Goal: Information Seeking & Learning: Learn about a topic

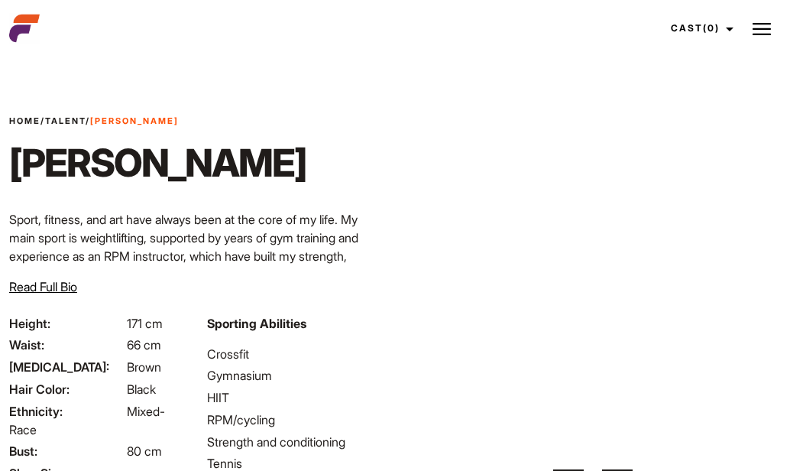
scroll to position [28, 0]
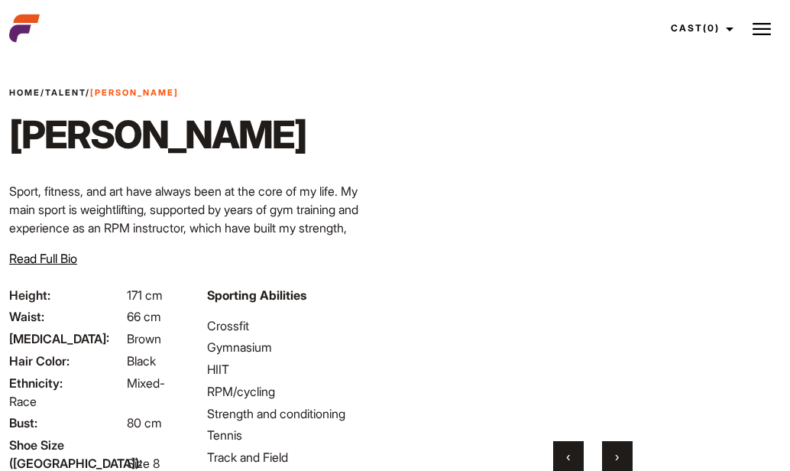
click at [73, 92] on link "Talent" at bounding box center [65, 92] width 40 height 11
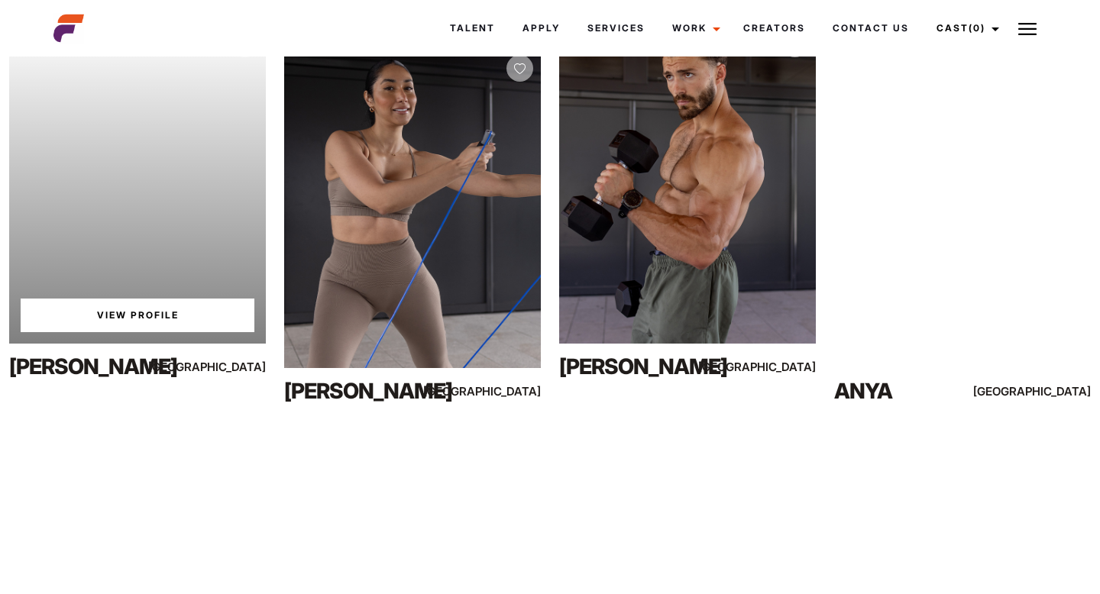
scroll to position [1044, 0]
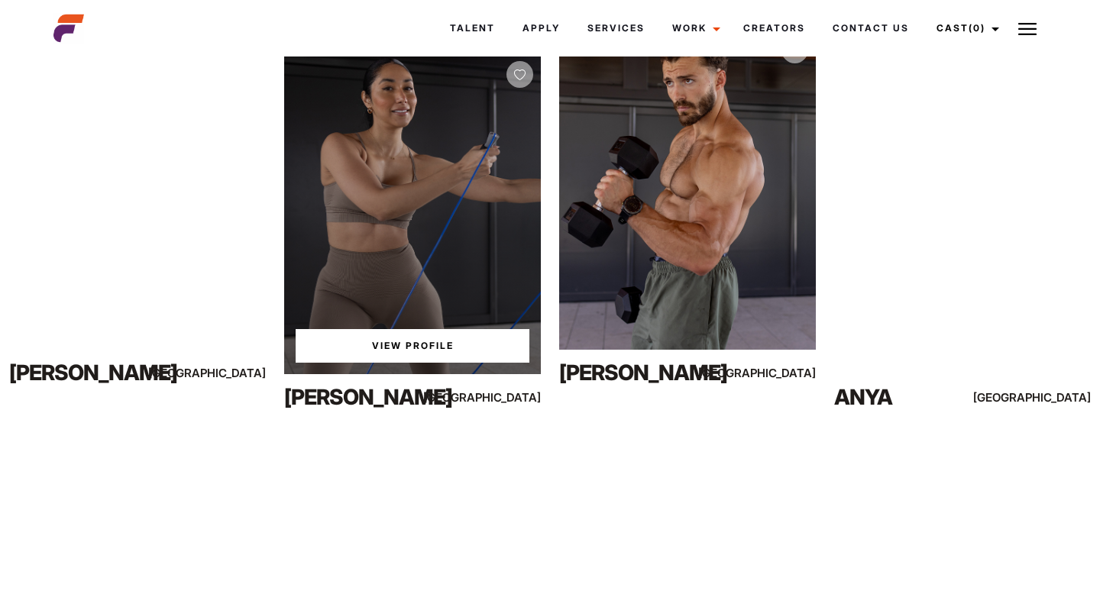
click at [379, 238] on div "View Profile" at bounding box center [412, 213] width 257 height 321
click at [374, 352] on link "View Profile" at bounding box center [413, 346] width 234 height 34
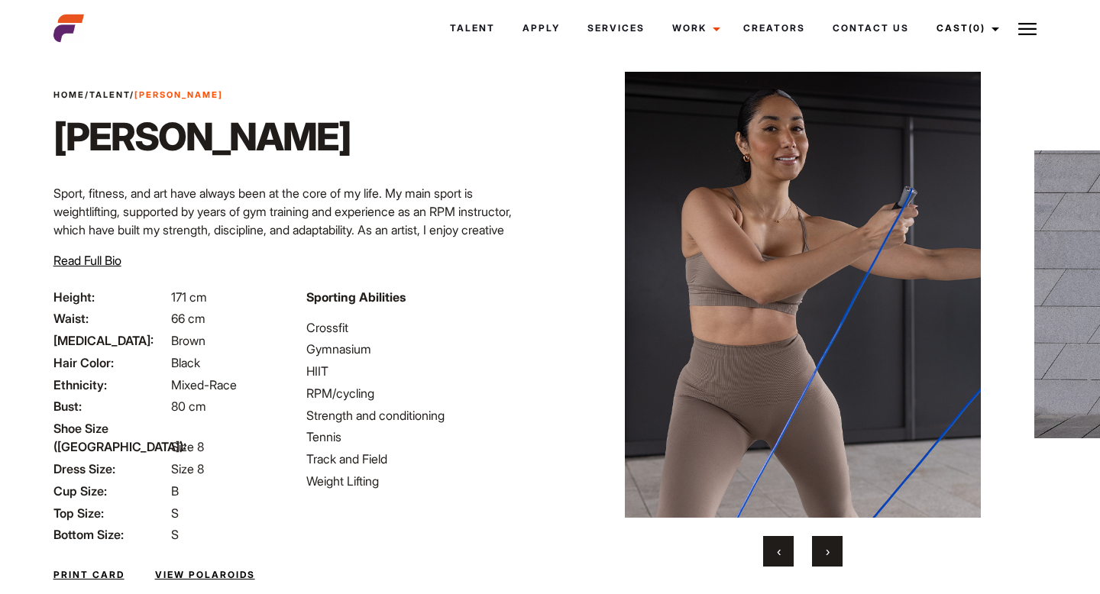
scroll to position [34, 0]
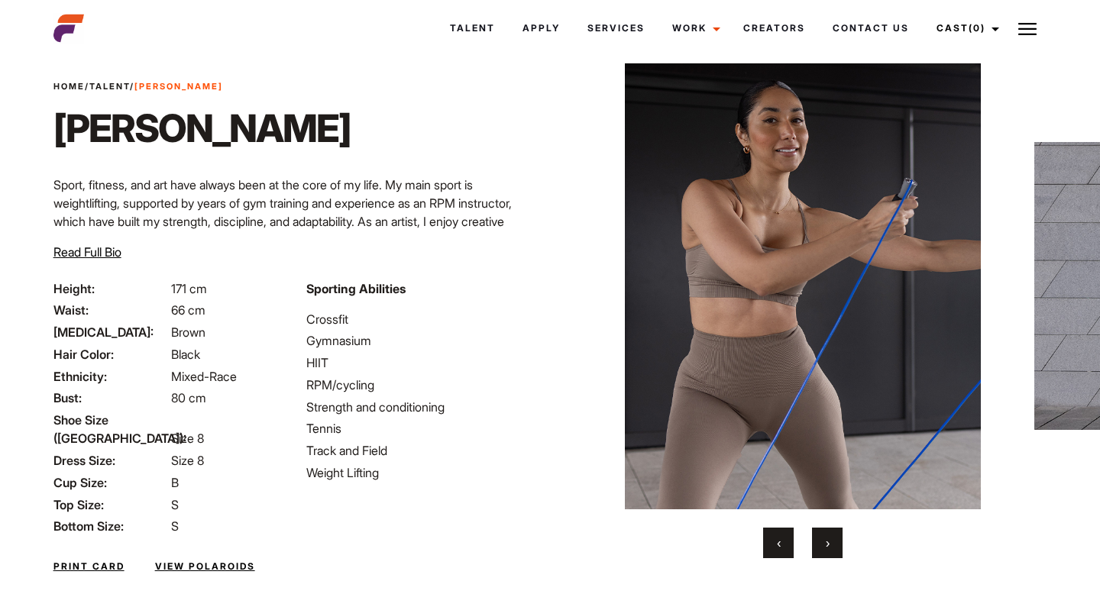
click at [833, 547] on button "›" at bounding box center [827, 543] width 31 height 31
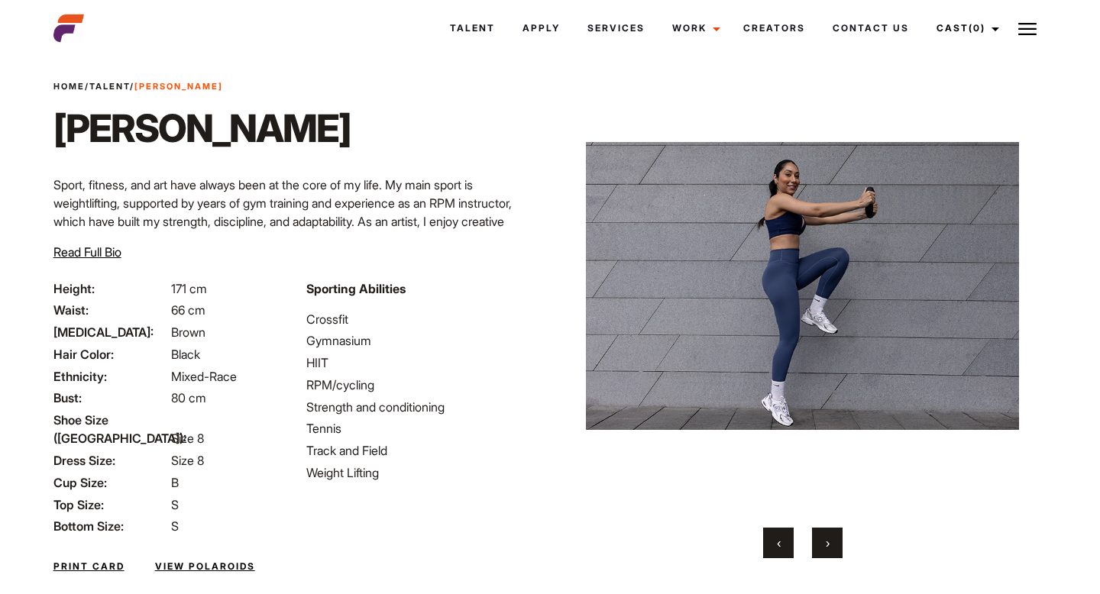
click at [833, 547] on button "›" at bounding box center [827, 543] width 31 height 31
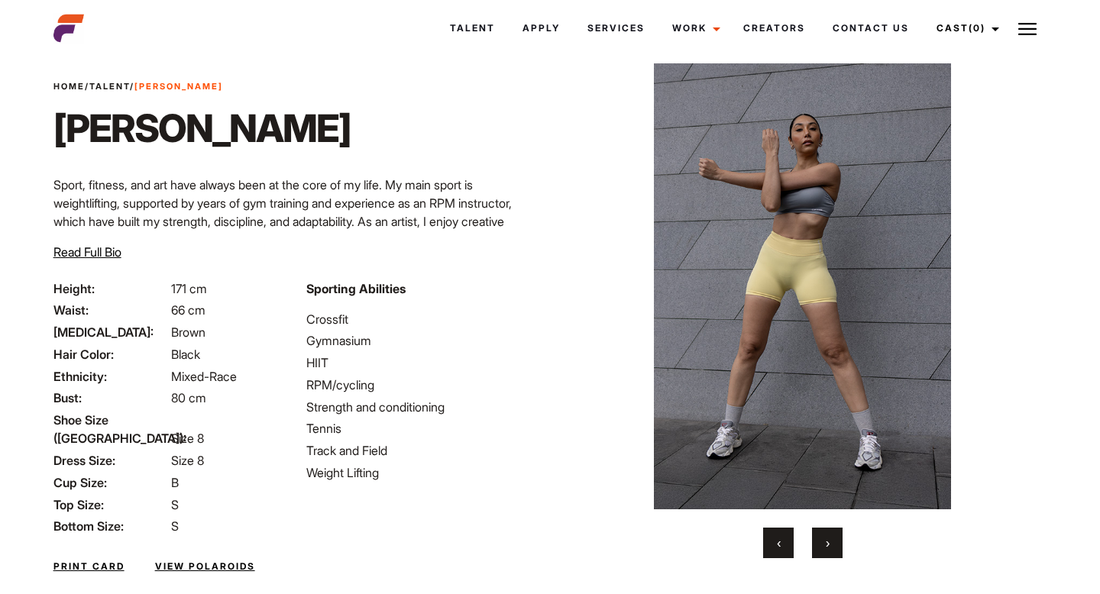
click at [833, 547] on button "›" at bounding box center [827, 543] width 31 height 31
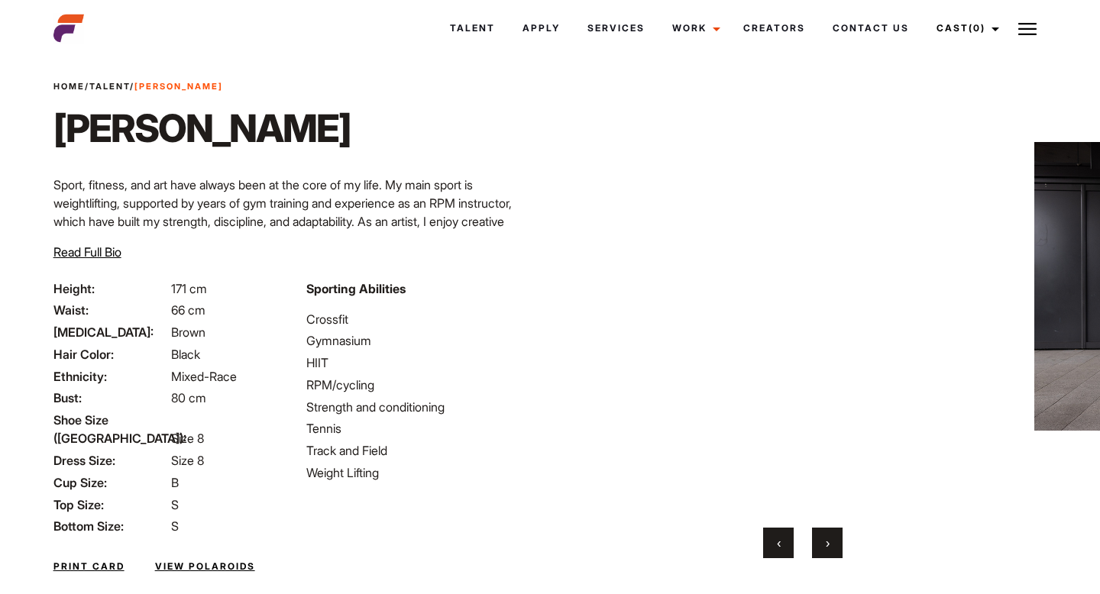
click at [833, 547] on button "›" at bounding box center [827, 543] width 31 height 31
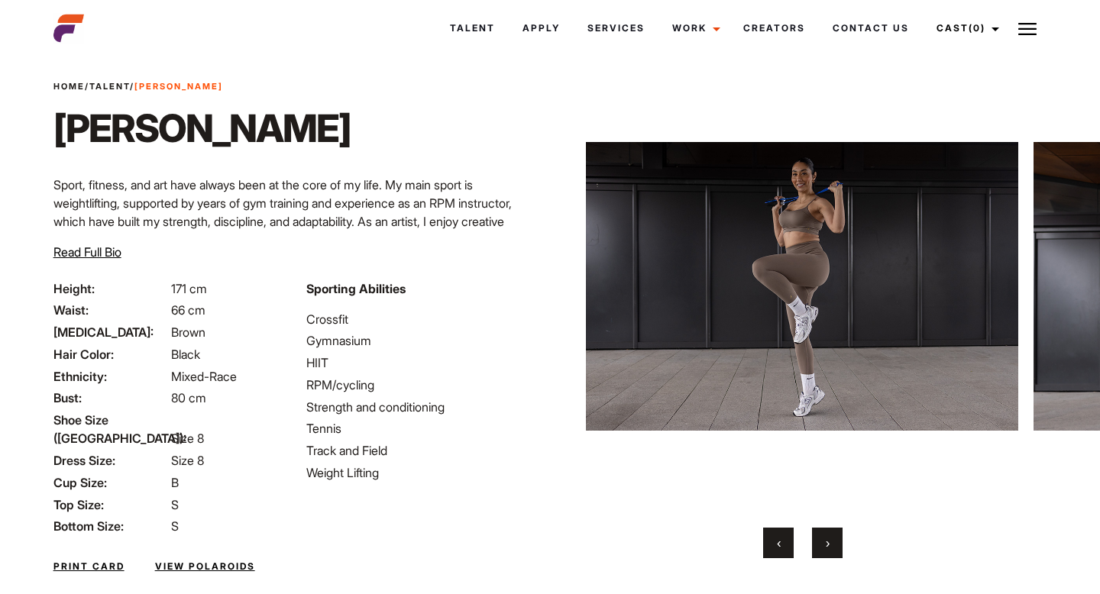
click at [833, 547] on button "›" at bounding box center [827, 543] width 31 height 31
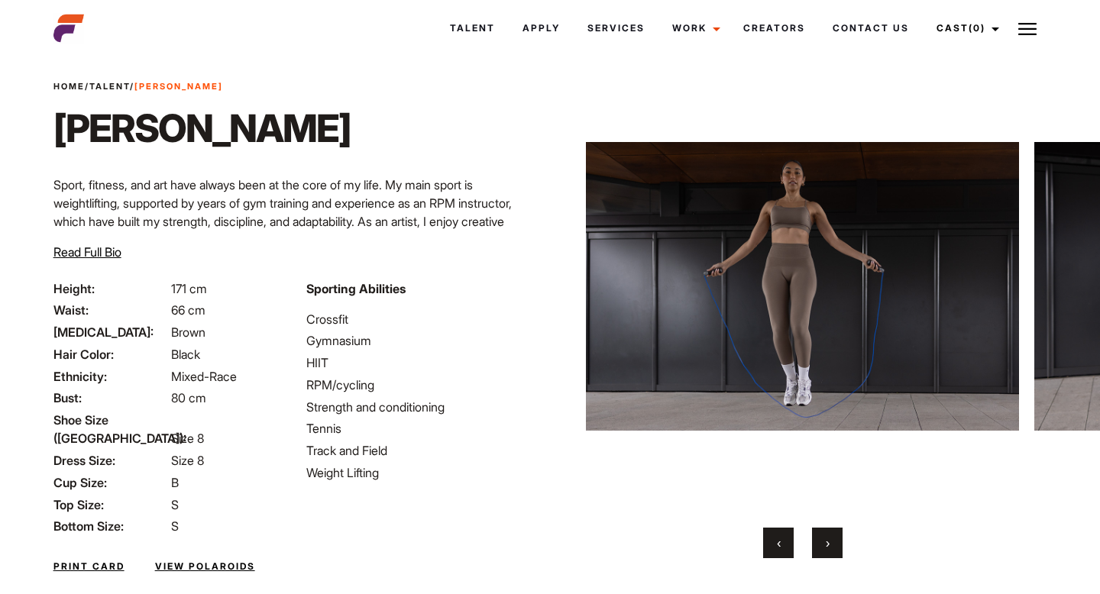
click at [833, 547] on button "›" at bounding box center [827, 543] width 31 height 31
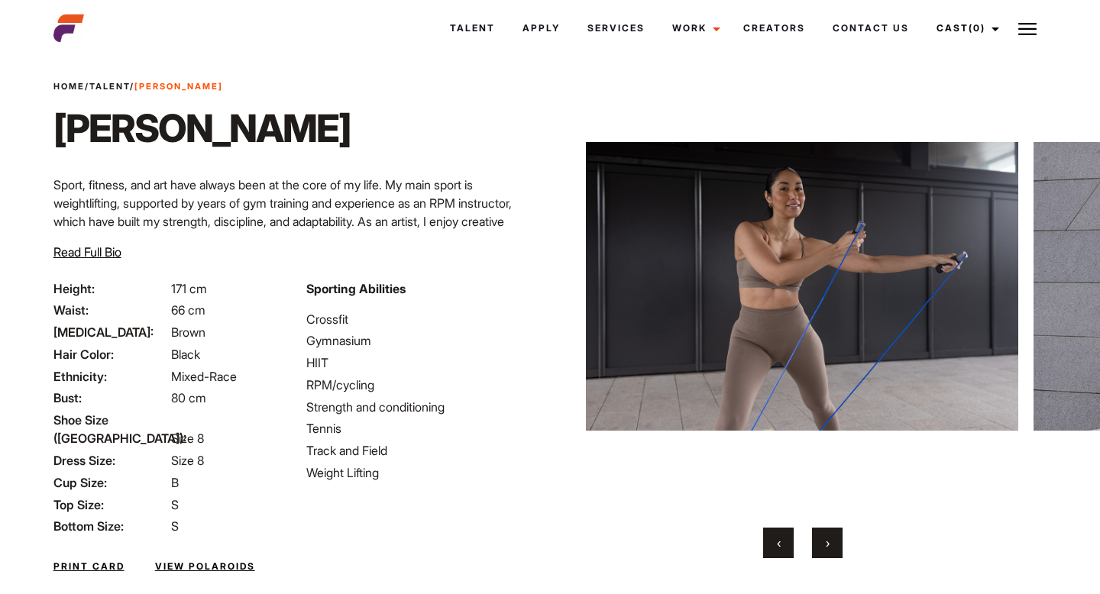
click at [833, 547] on button "›" at bounding box center [827, 543] width 31 height 31
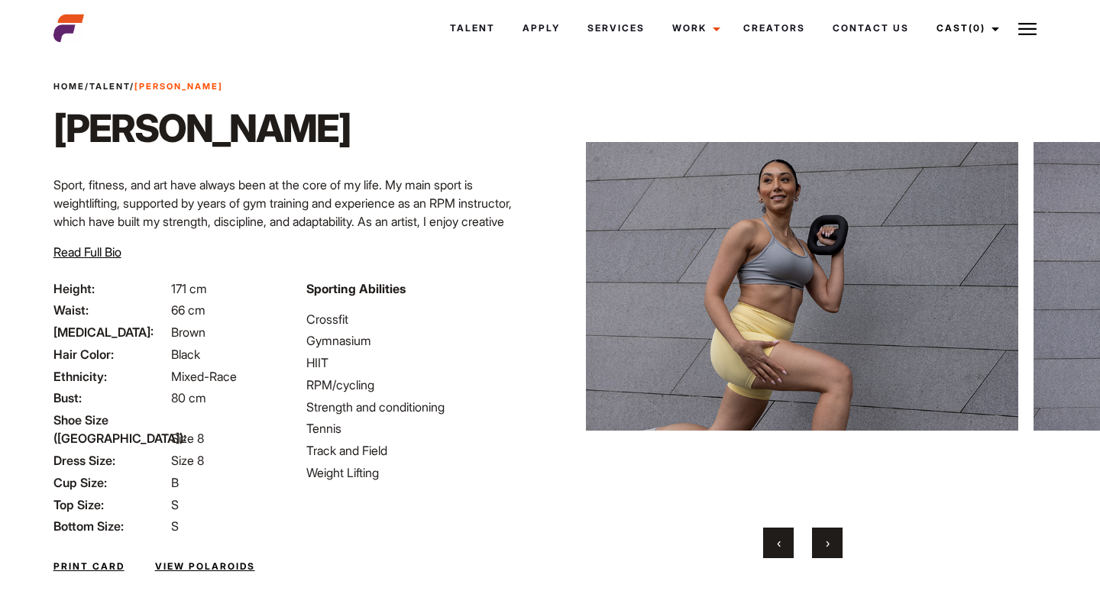
click at [833, 547] on button "›" at bounding box center [827, 543] width 31 height 31
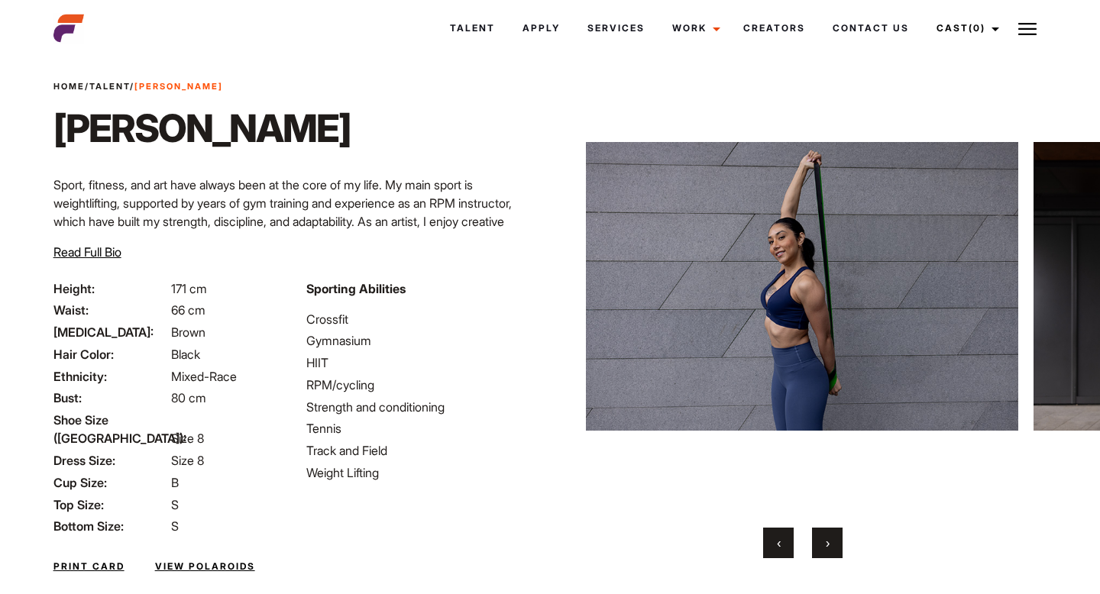
click at [833, 547] on button "›" at bounding box center [827, 543] width 31 height 31
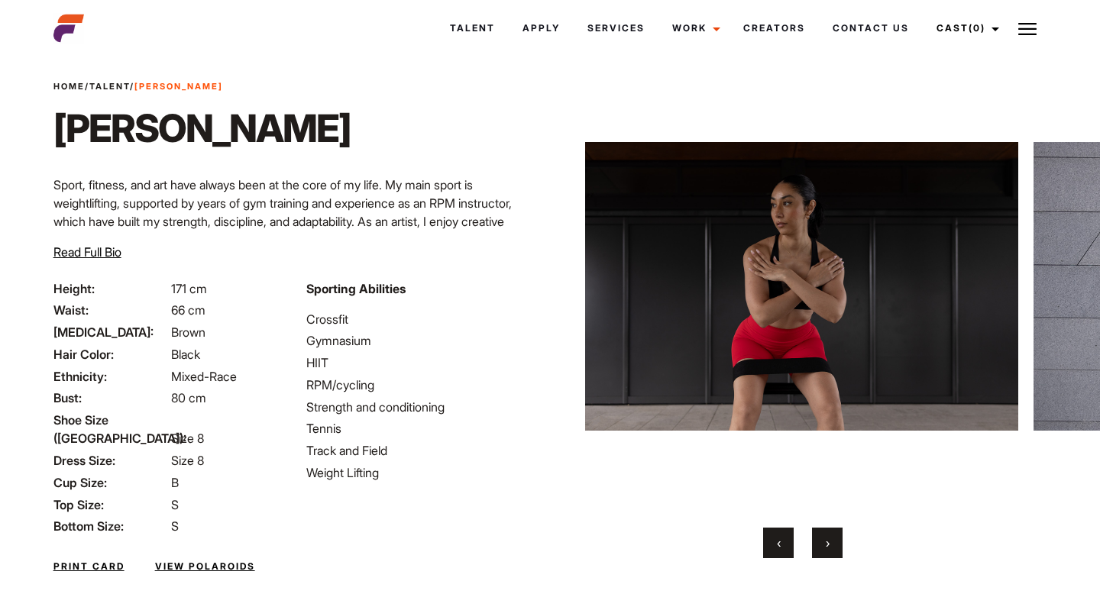
click at [833, 547] on button "›" at bounding box center [827, 543] width 31 height 31
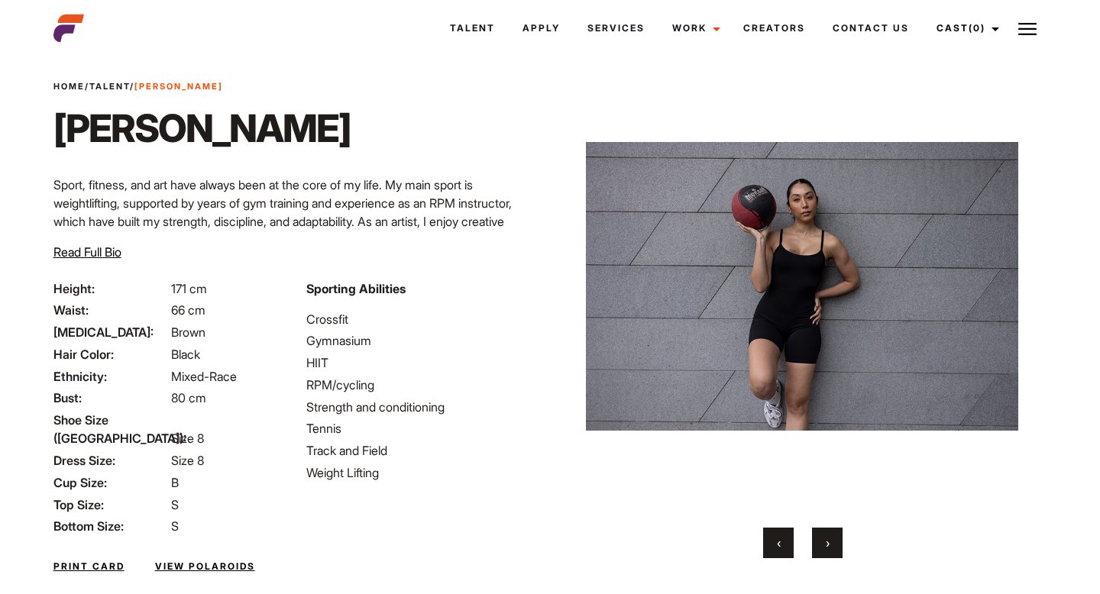
click at [833, 547] on button "›" at bounding box center [827, 543] width 31 height 31
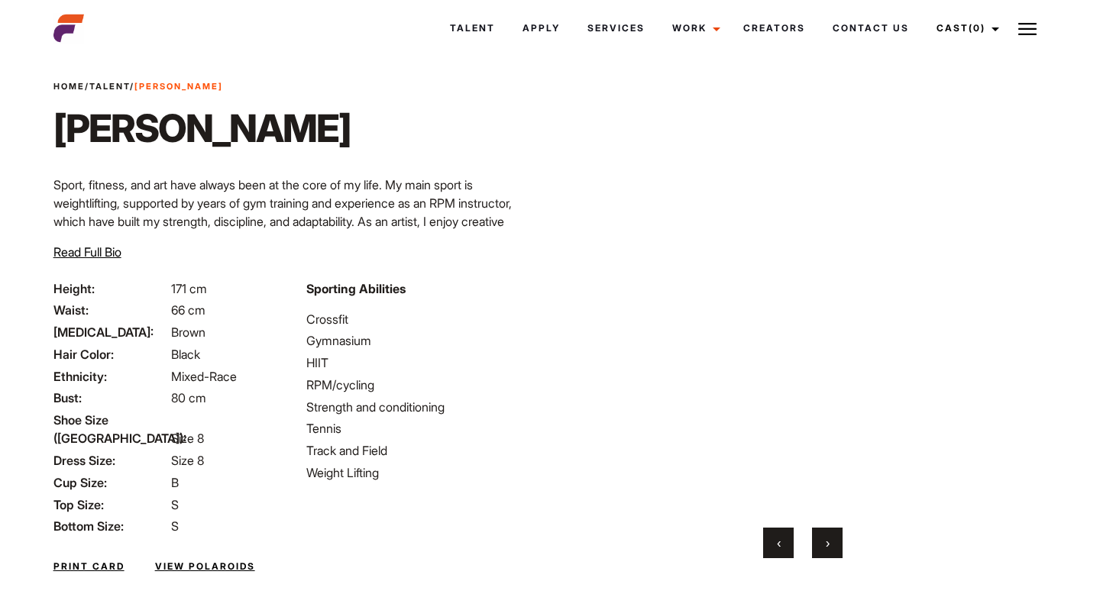
click at [833, 547] on button "›" at bounding box center [827, 543] width 31 height 31
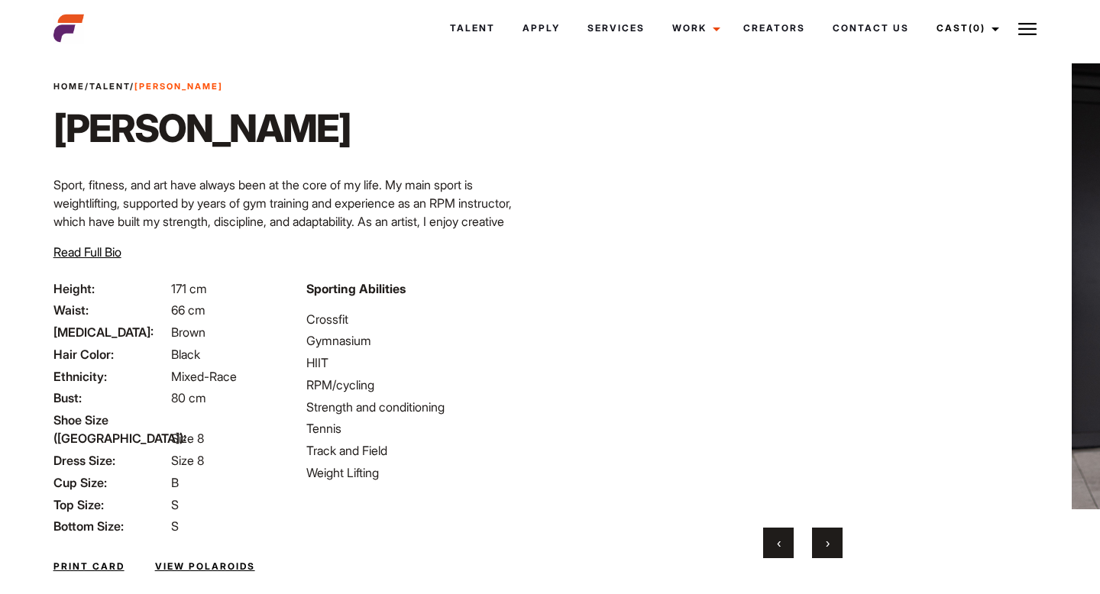
click at [833, 547] on button "›" at bounding box center [827, 543] width 31 height 31
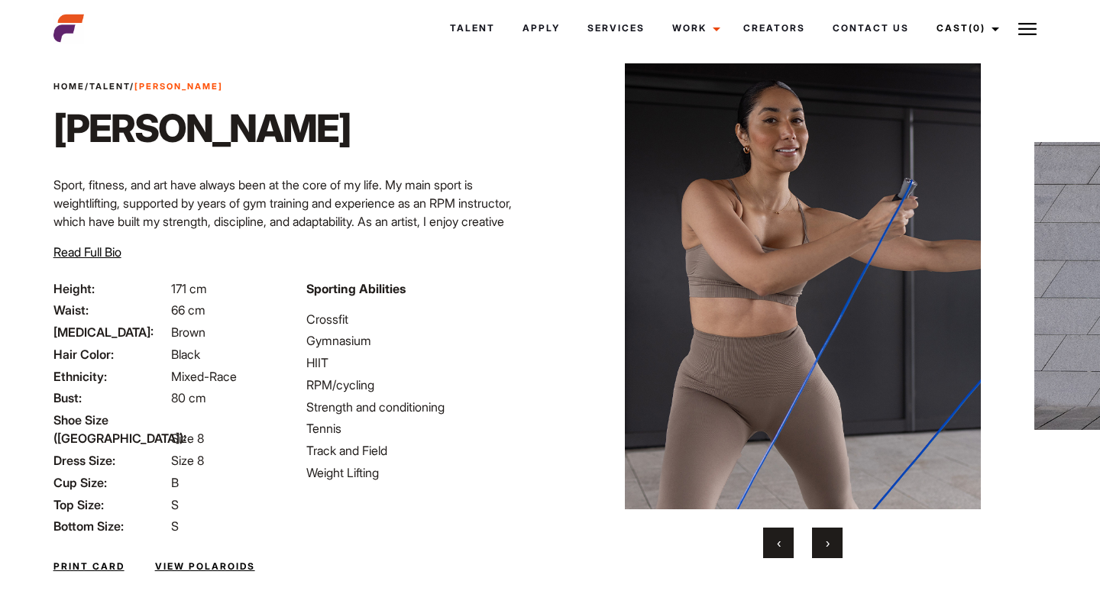
click at [833, 547] on button "›" at bounding box center [827, 543] width 31 height 31
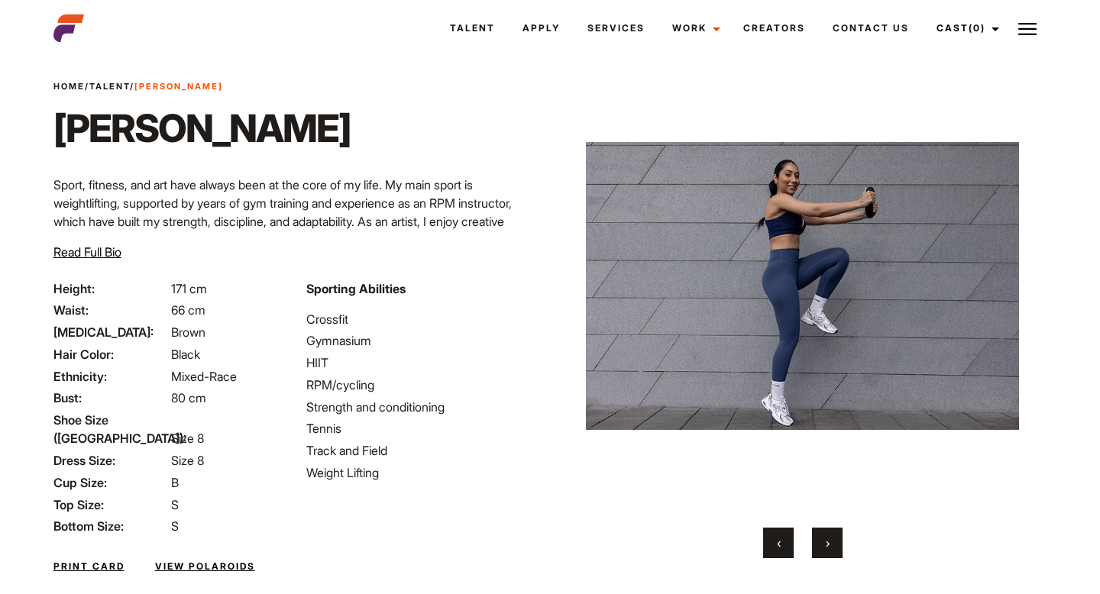
click at [833, 547] on button "›" at bounding box center [827, 543] width 31 height 31
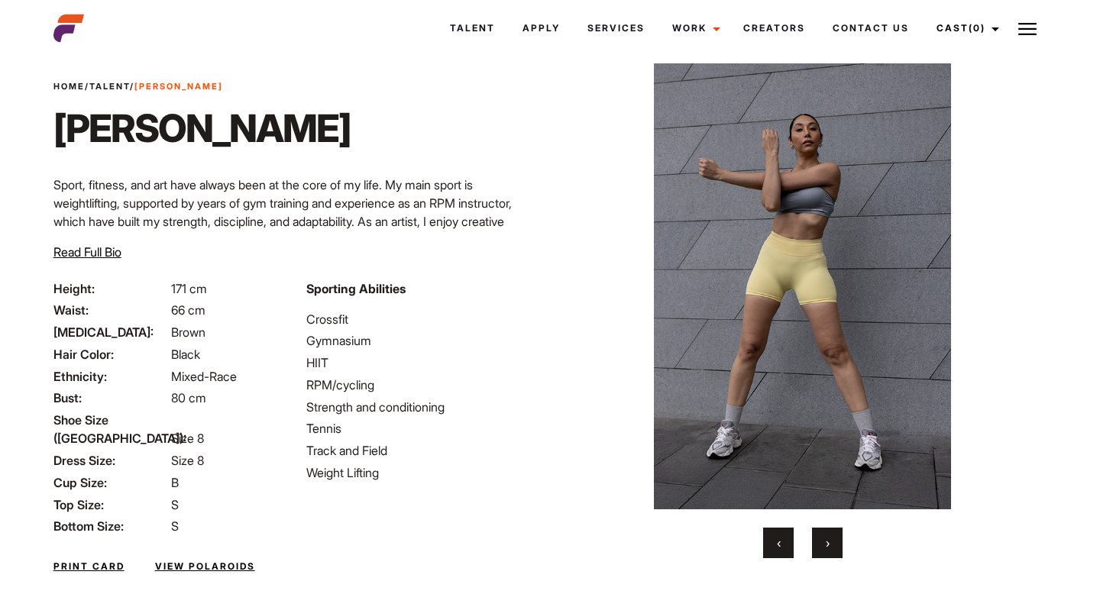
click at [833, 547] on button "›" at bounding box center [827, 543] width 31 height 31
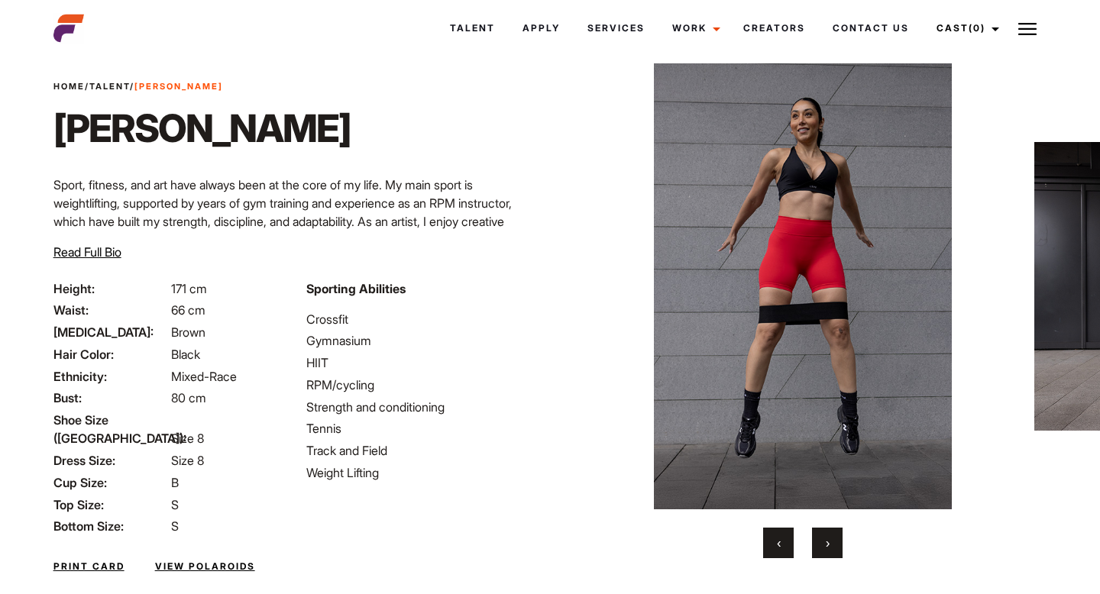
click at [833, 547] on button "›" at bounding box center [827, 543] width 31 height 31
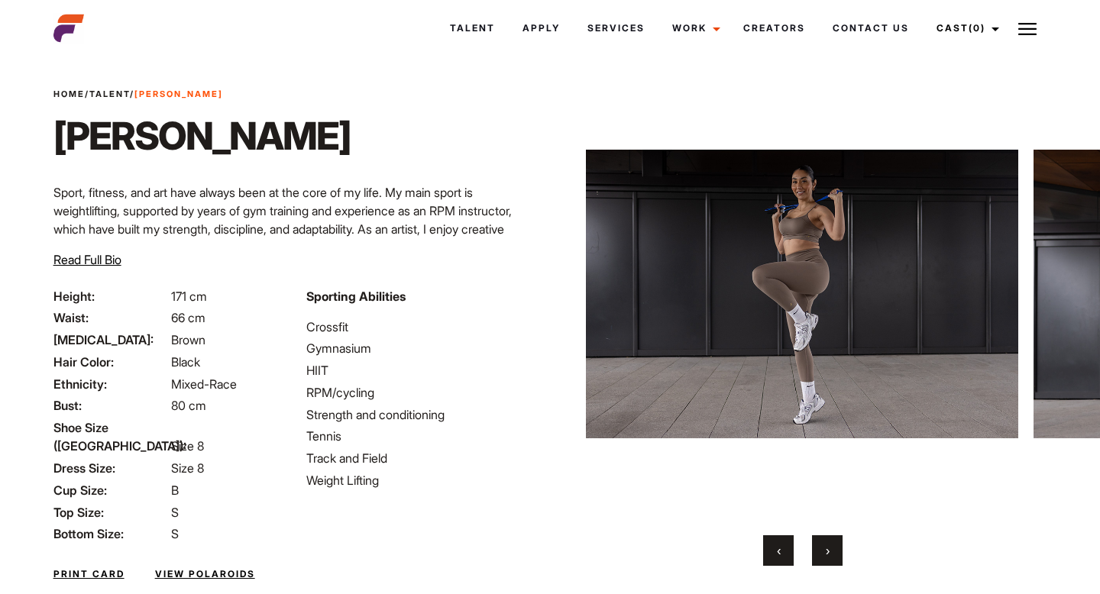
scroll to position [0, 0]
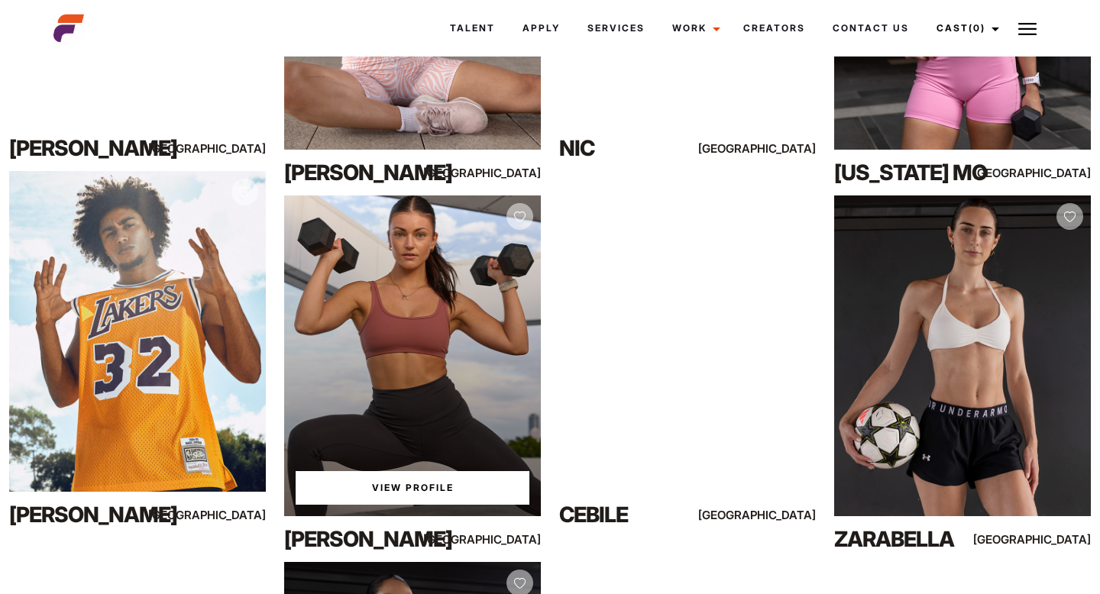
scroll to position [523, 0]
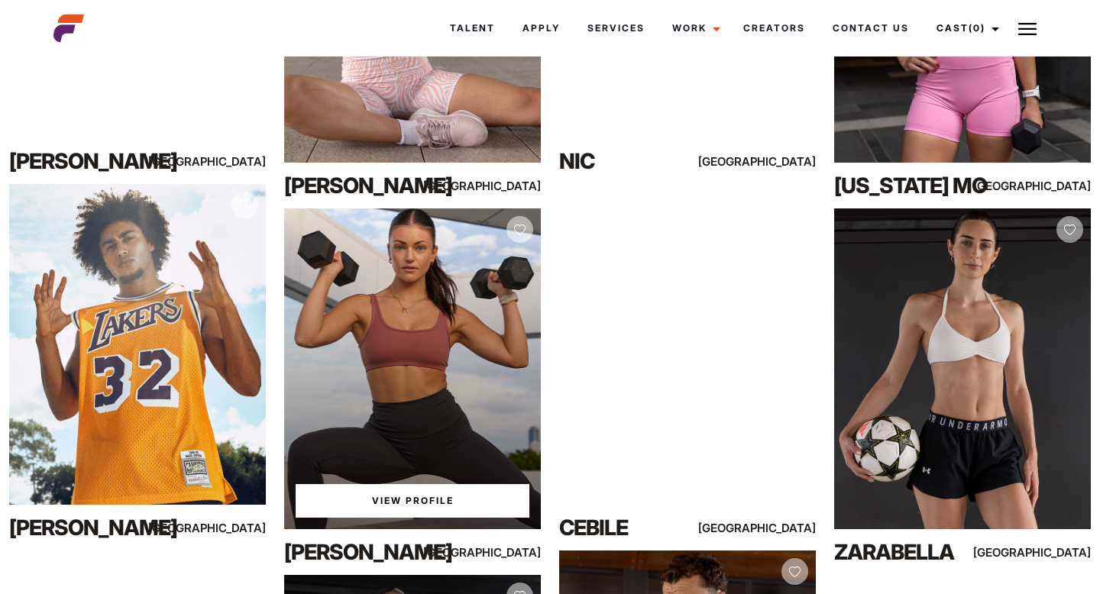
click at [371, 502] on link "View Profile" at bounding box center [413, 501] width 234 height 34
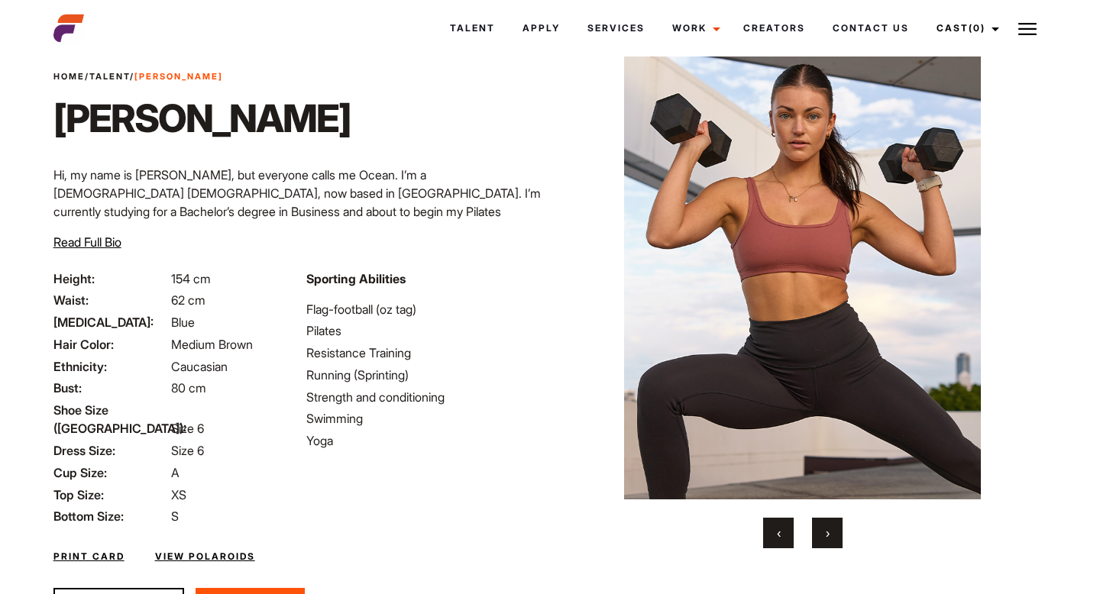
scroll to position [45, 0]
click at [821, 533] on button "›" at bounding box center [827, 532] width 31 height 31
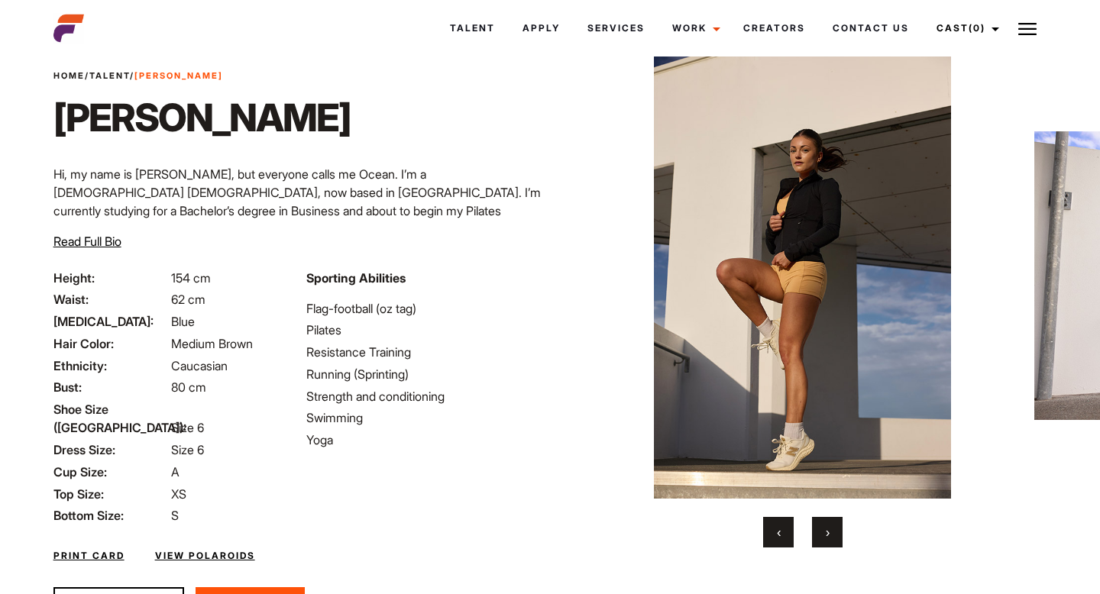
click at [821, 533] on button "›" at bounding box center [827, 532] width 31 height 31
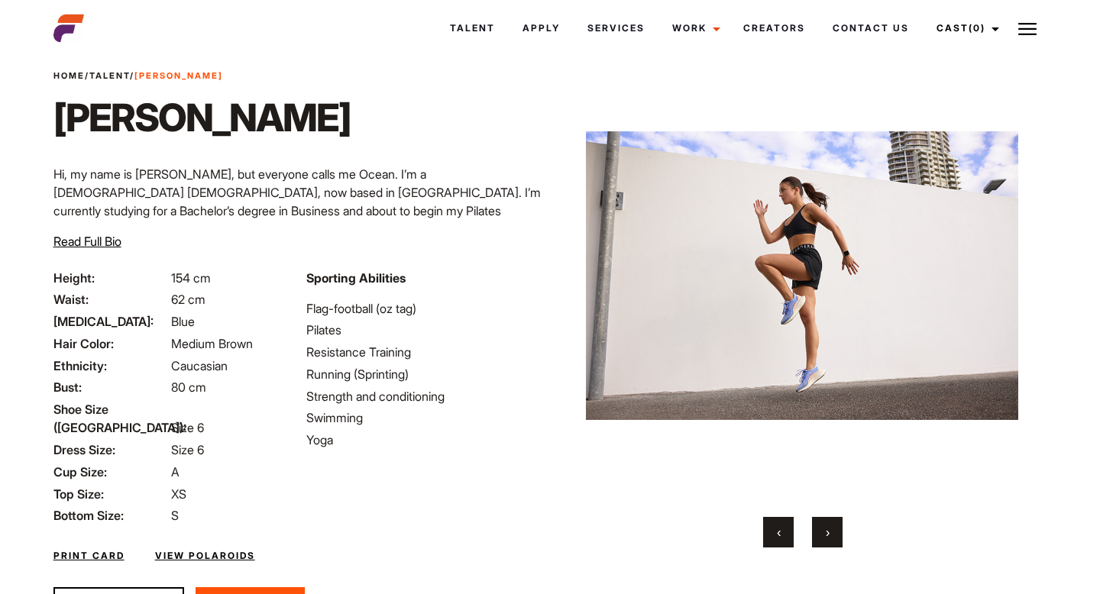
click at [821, 533] on button "›" at bounding box center [827, 532] width 31 height 31
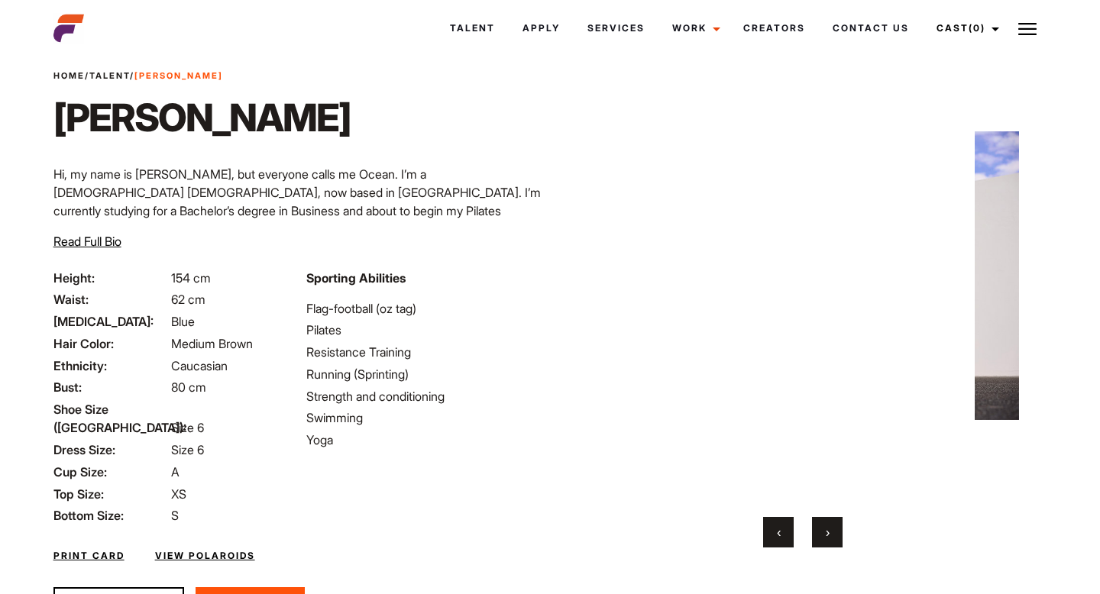
click at [821, 533] on button "›" at bounding box center [827, 532] width 31 height 31
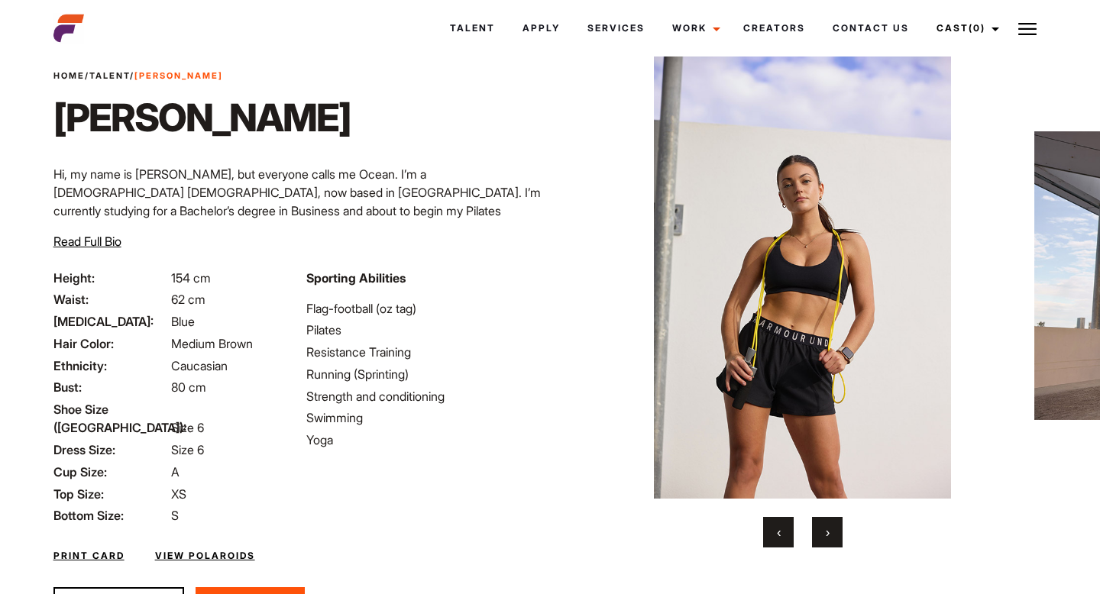
click at [821, 533] on button "›" at bounding box center [827, 532] width 31 height 31
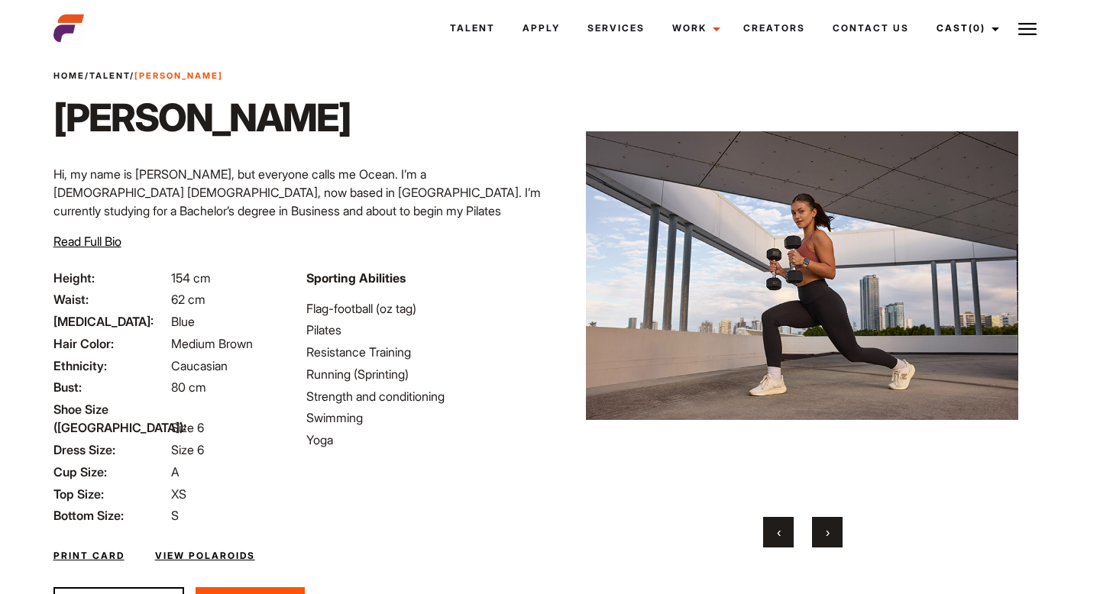
click at [821, 533] on button "›" at bounding box center [827, 532] width 31 height 31
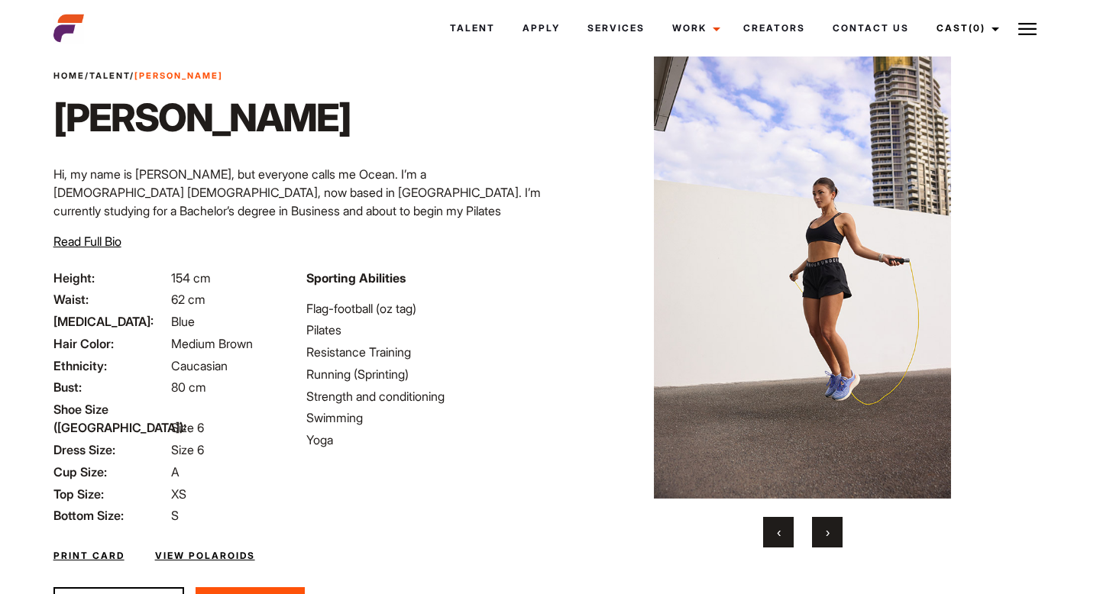
click at [821, 533] on button "›" at bounding box center [827, 532] width 31 height 31
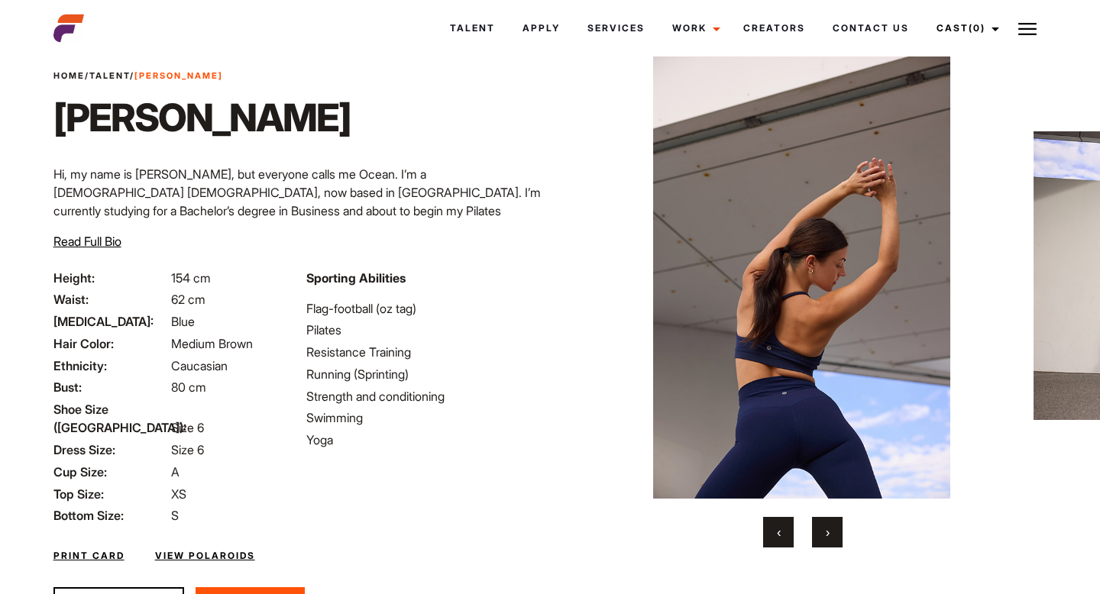
click at [821, 533] on button "›" at bounding box center [827, 532] width 31 height 31
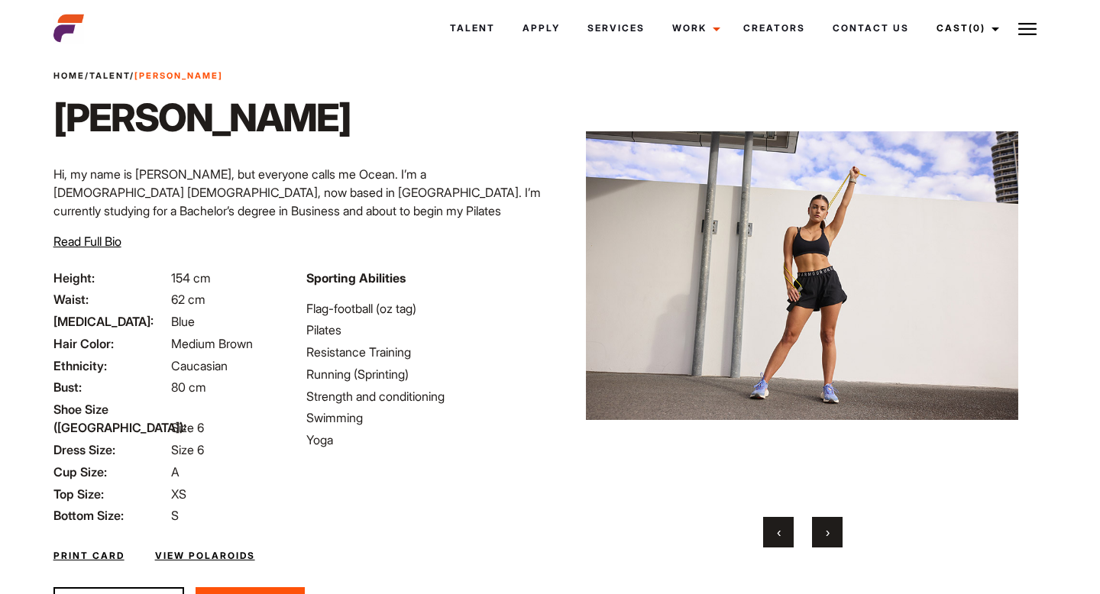
click at [821, 533] on button "›" at bounding box center [827, 532] width 31 height 31
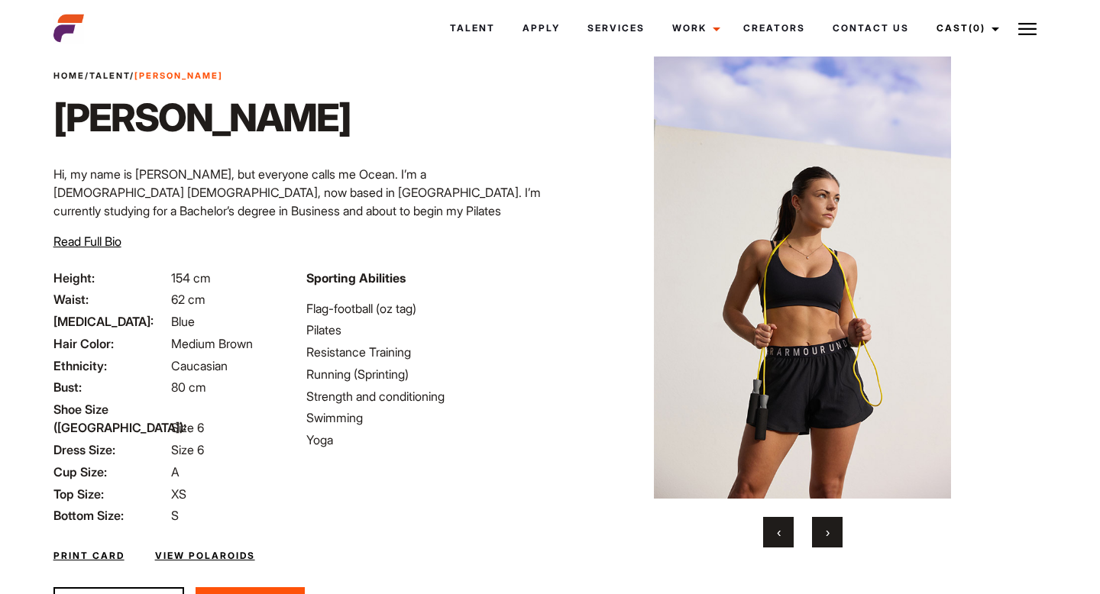
click at [821, 533] on button "›" at bounding box center [827, 532] width 31 height 31
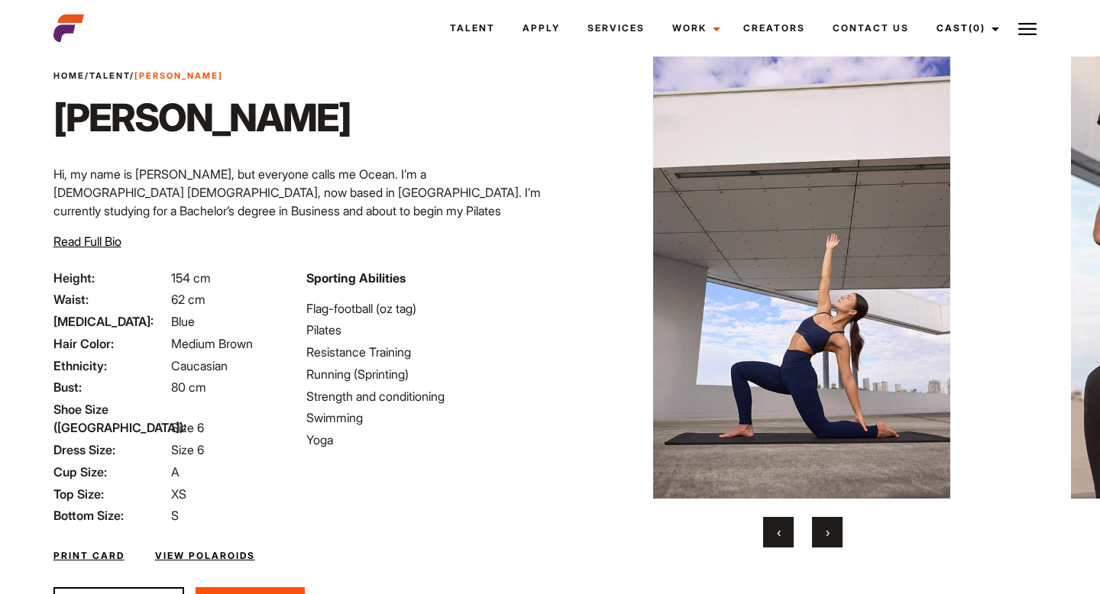
click at [821, 533] on button "›" at bounding box center [827, 532] width 31 height 31
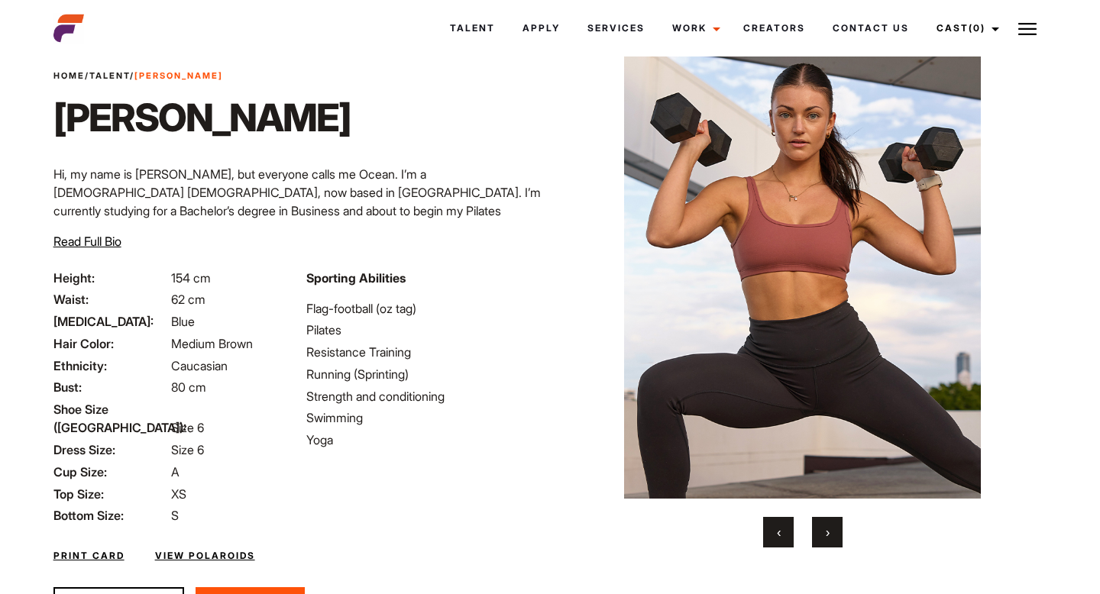
click at [821, 533] on button "›" at bounding box center [827, 532] width 31 height 31
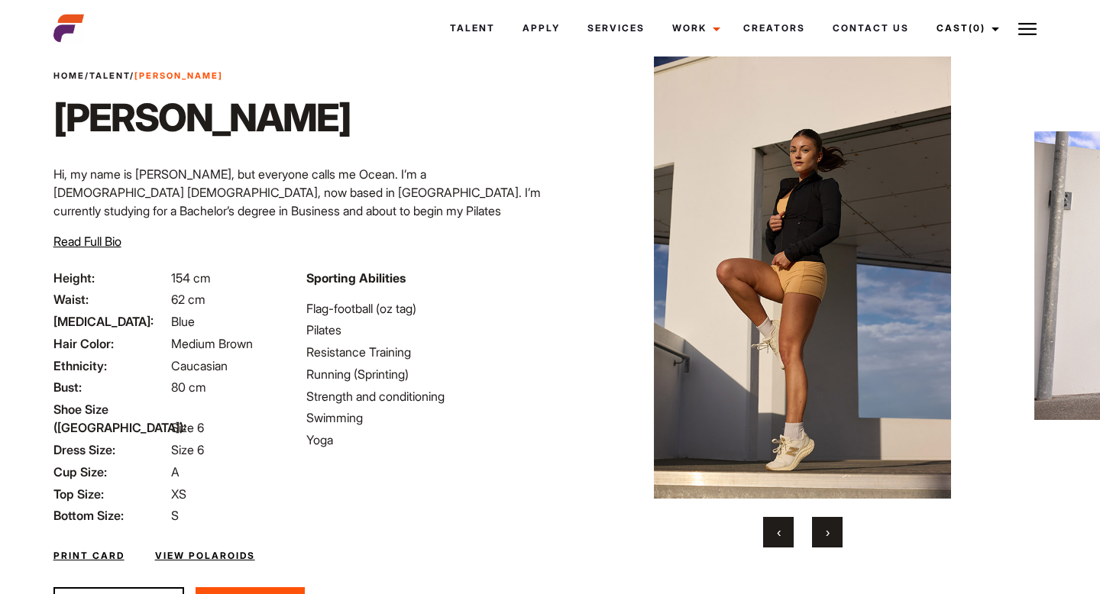
click at [783, 534] on button "‹" at bounding box center [778, 532] width 31 height 31
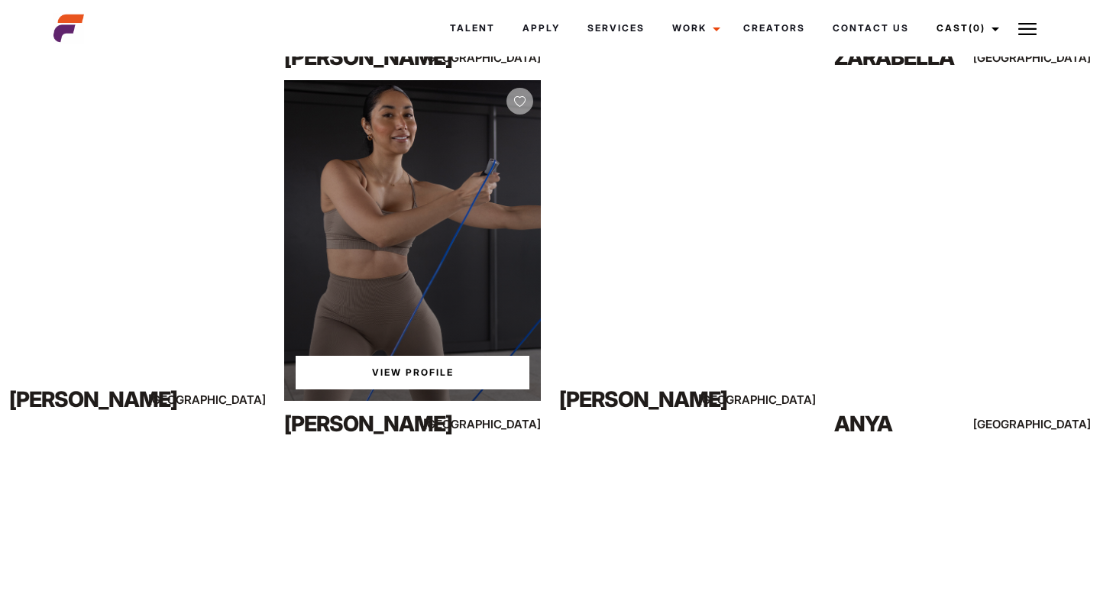
scroll to position [1020, 0]
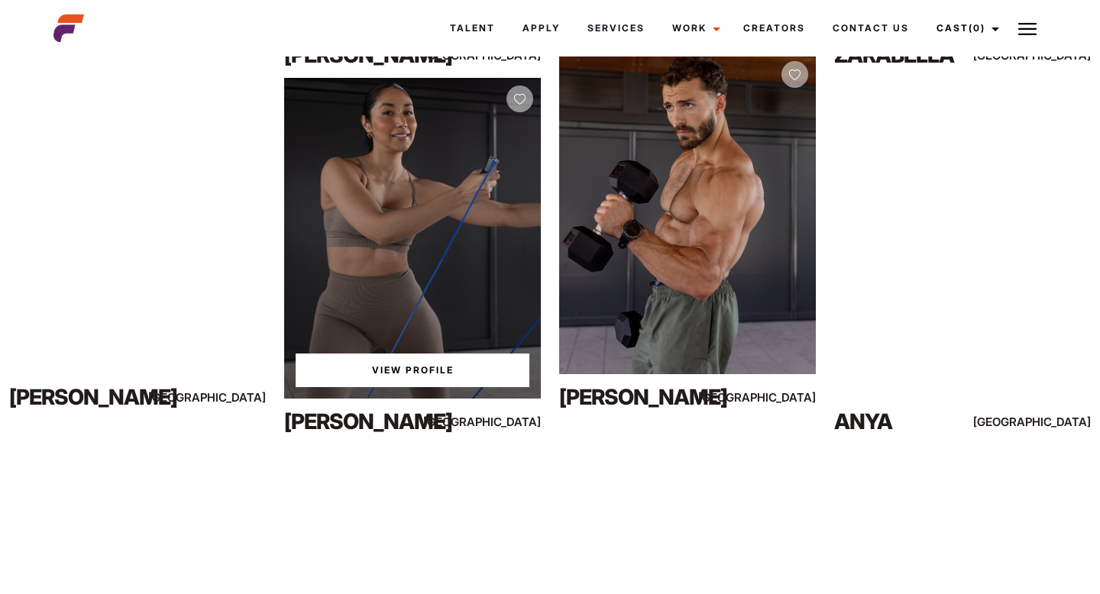
click at [391, 270] on div "View Profile" at bounding box center [412, 238] width 257 height 321
click at [371, 370] on link "View Profile" at bounding box center [413, 371] width 234 height 34
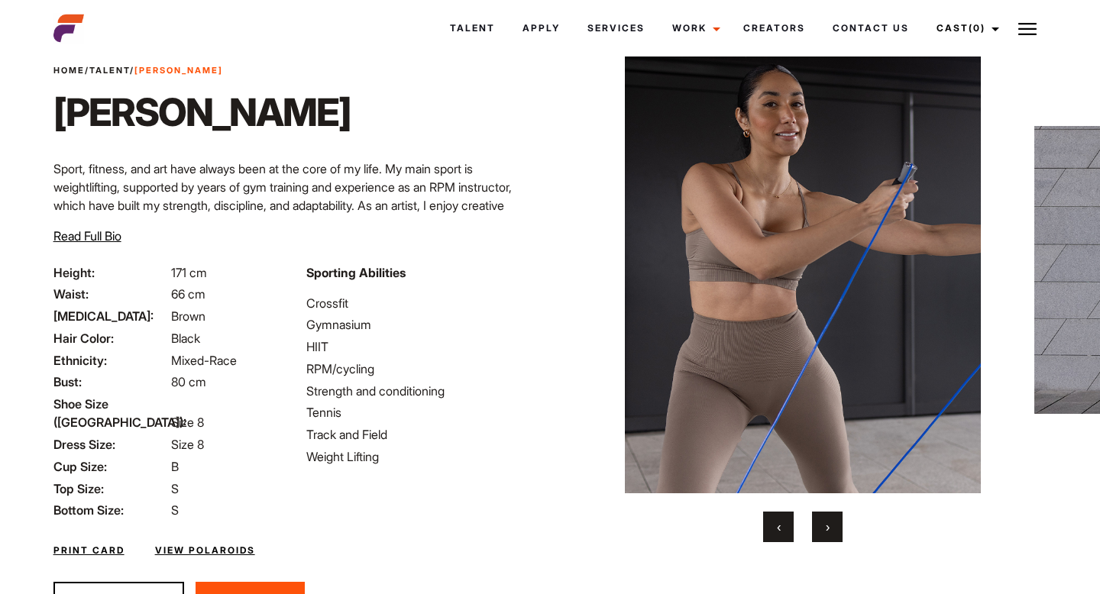
scroll to position [49, 0]
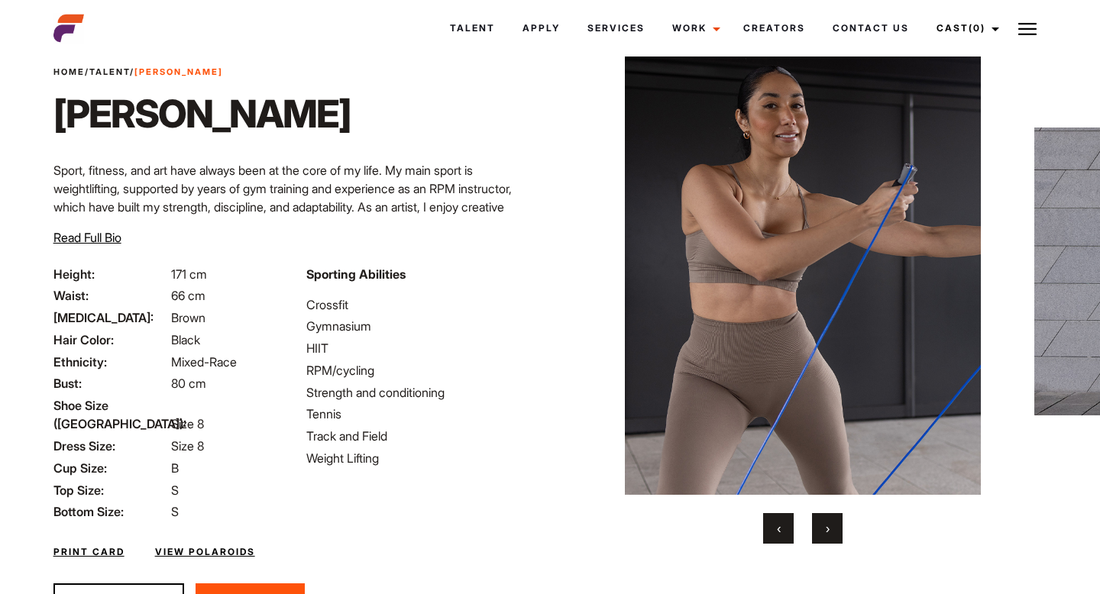
click at [830, 533] on button "›" at bounding box center [827, 528] width 31 height 31
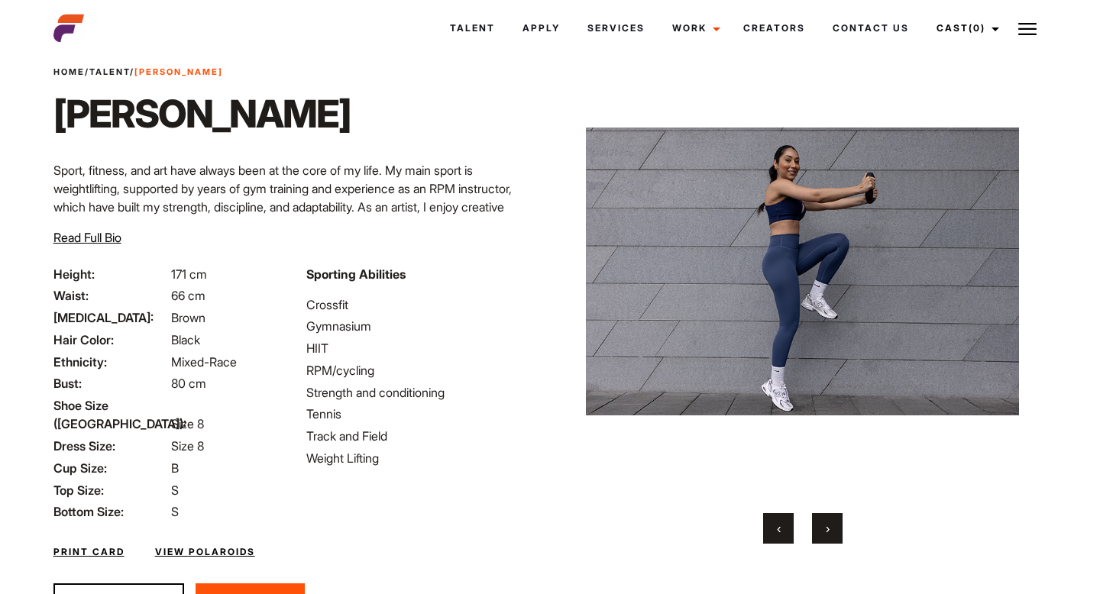
click at [830, 533] on button "›" at bounding box center [827, 528] width 31 height 31
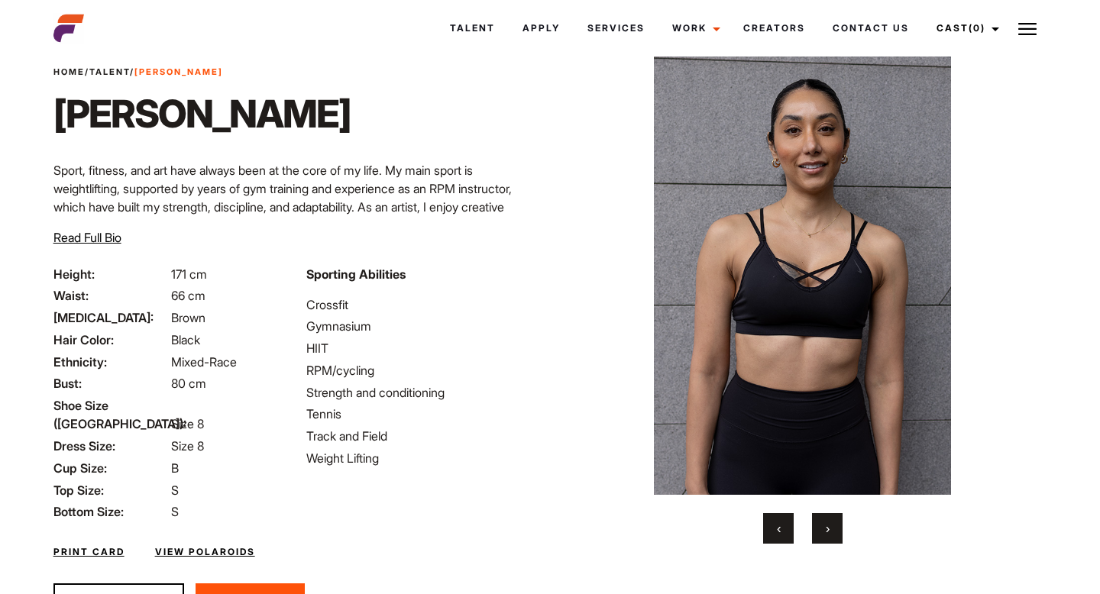
click at [830, 533] on button "›" at bounding box center [827, 528] width 31 height 31
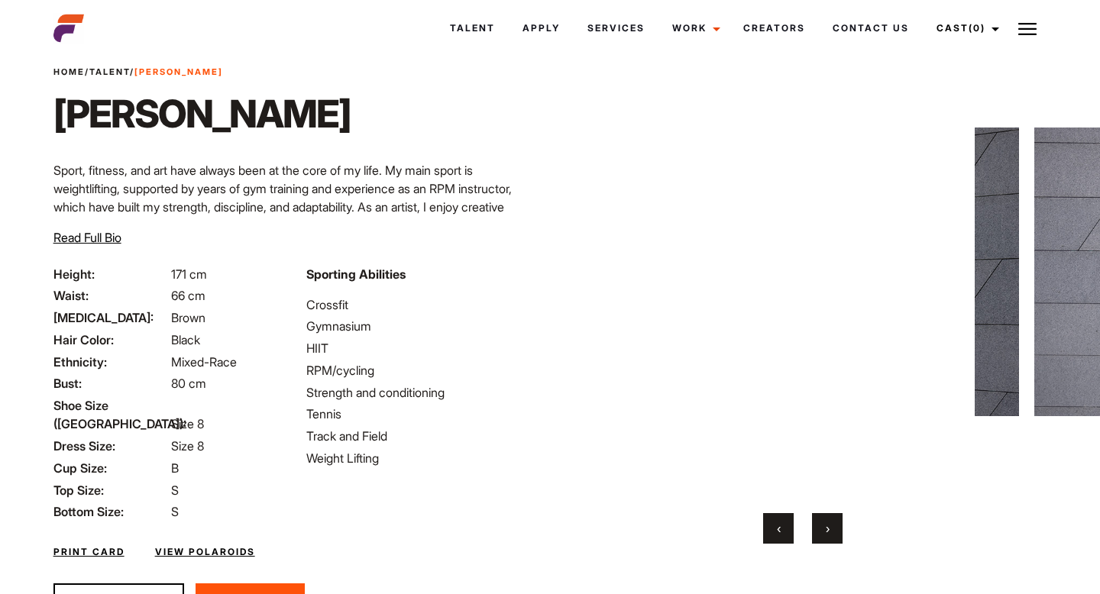
click at [830, 533] on button "›" at bounding box center [827, 528] width 31 height 31
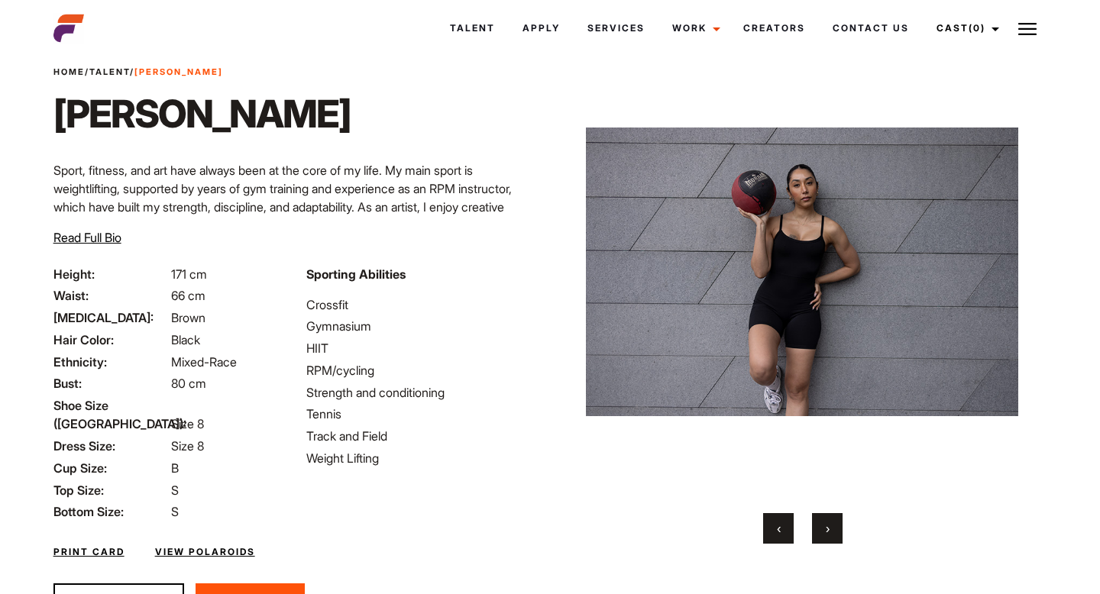
click at [830, 533] on button "›" at bounding box center [827, 528] width 31 height 31
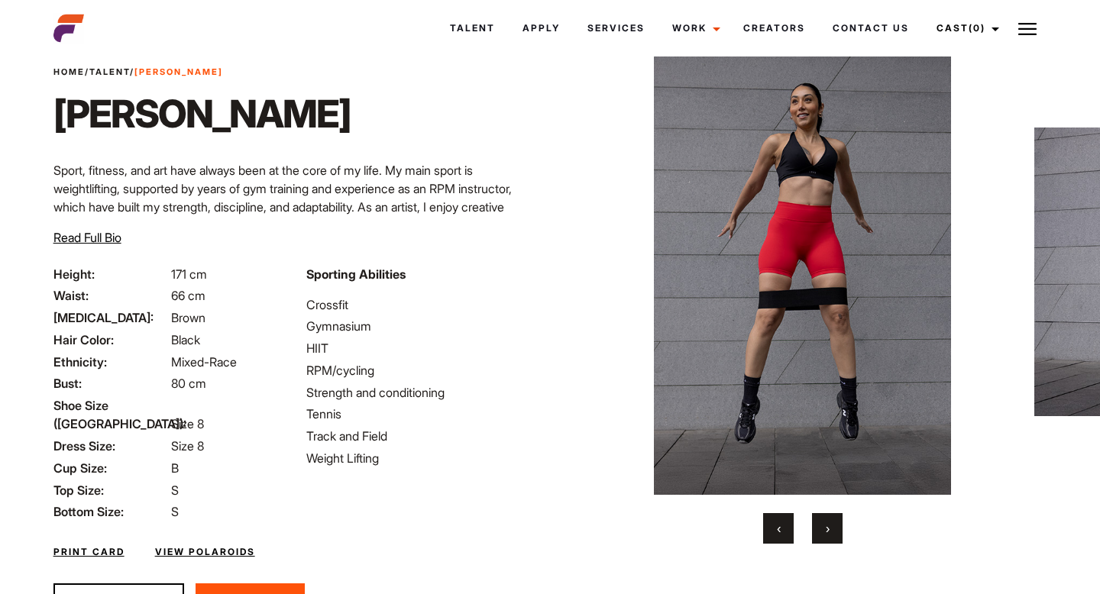
click at [771, 534] on button "‹" at bounding box center [778, 528] width 31 height 31
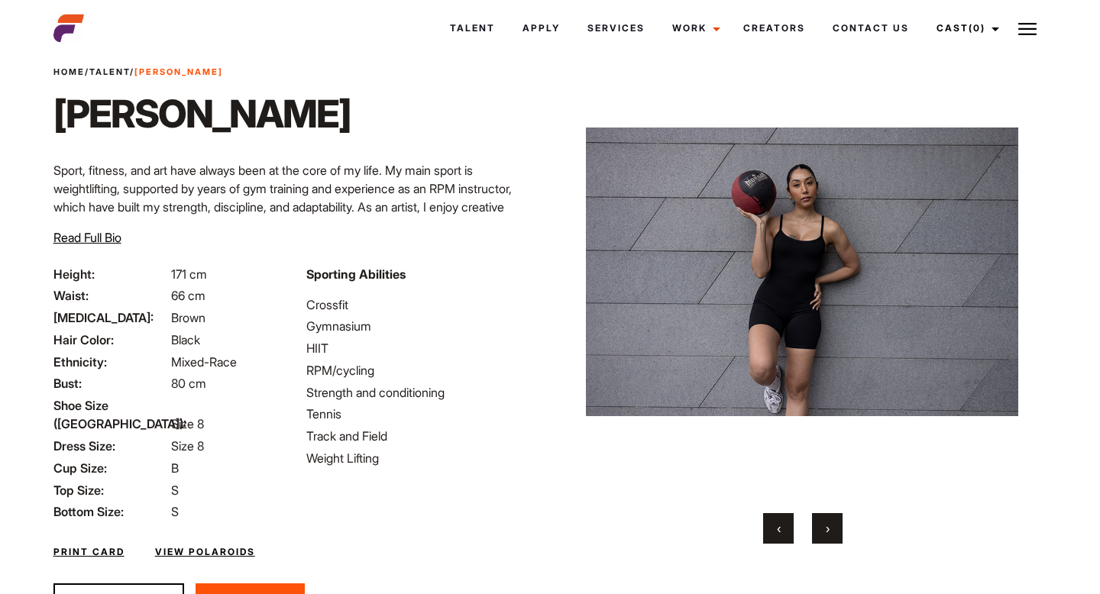
click at [830, 538] on button "›" at bounding box center [827, 528] width 31 height 31
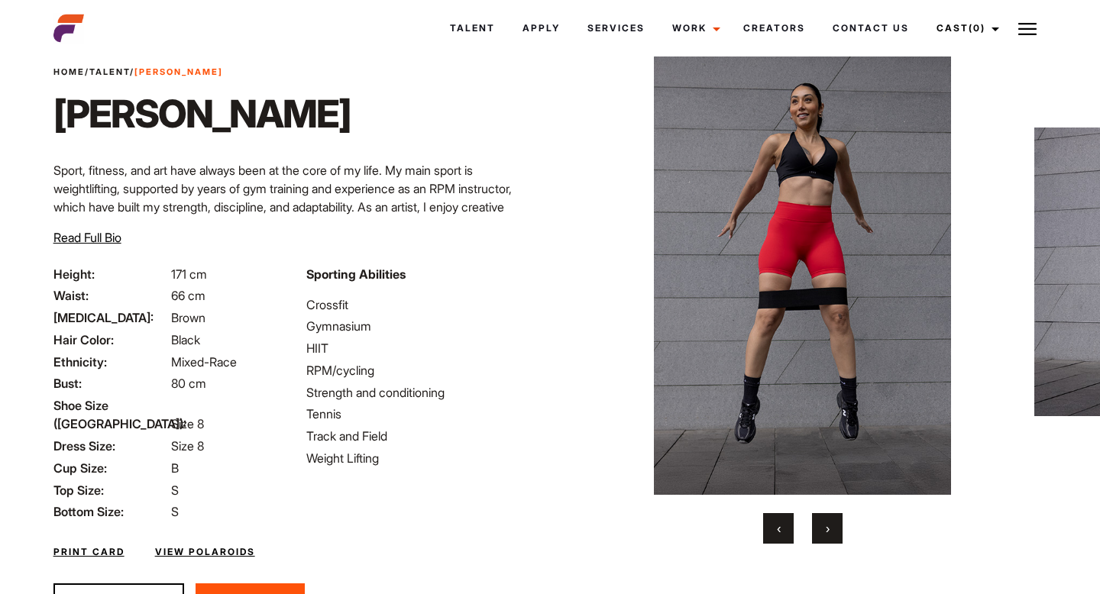
click at [830, 538] on button "›" at bounding box center [827, 528] width 31 height 31
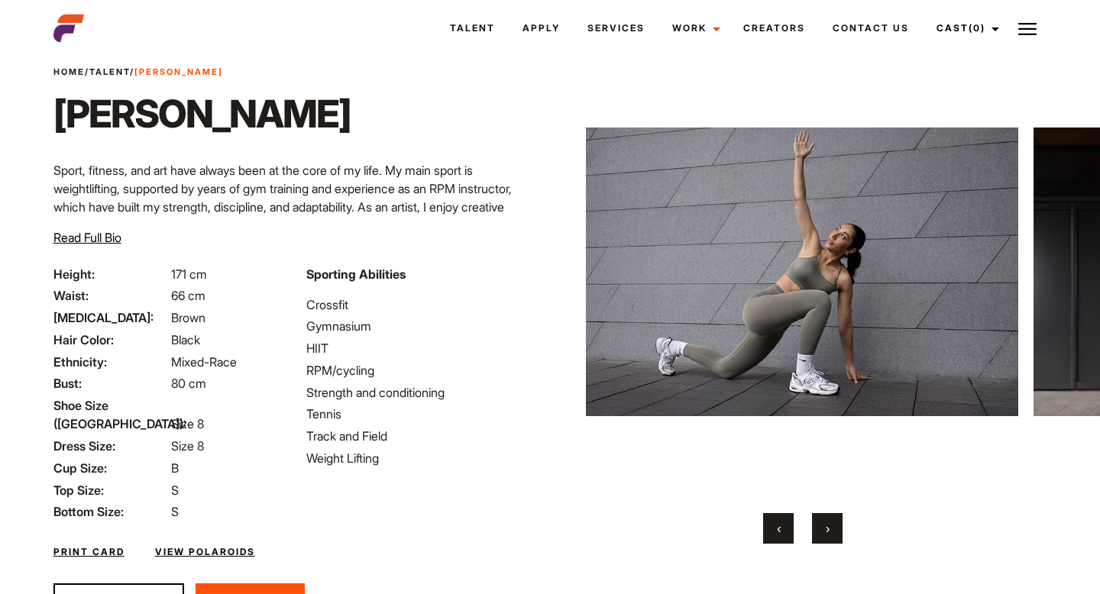
click at [830, 538] on button "›" at bounding box center [827, 528] width 31 height 31
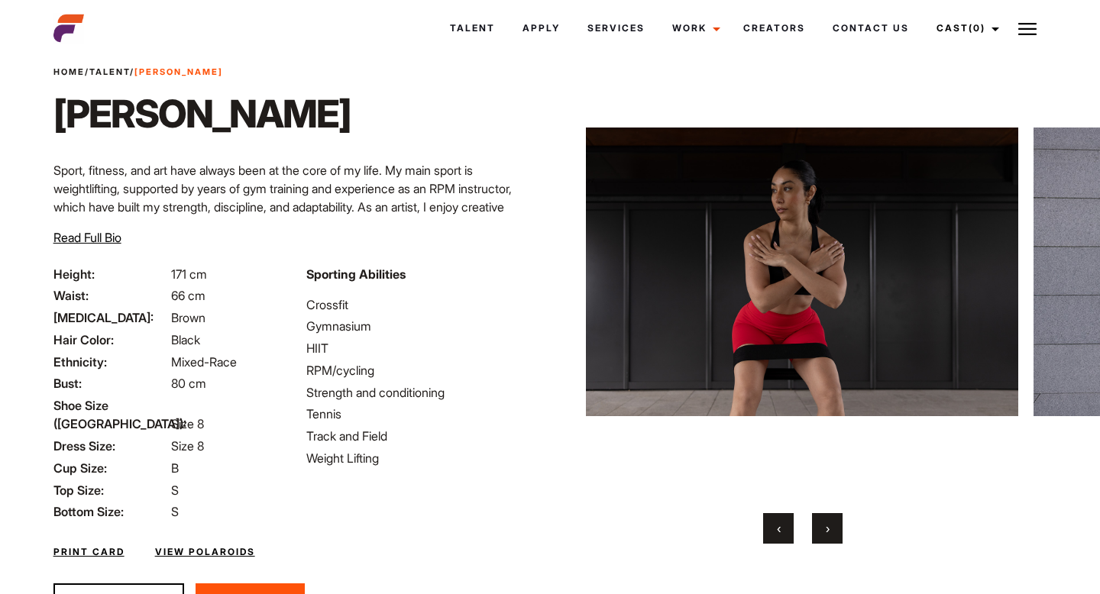
click at [830, 538] on button "›" at bounding box center [827, 528] width 31 height 31
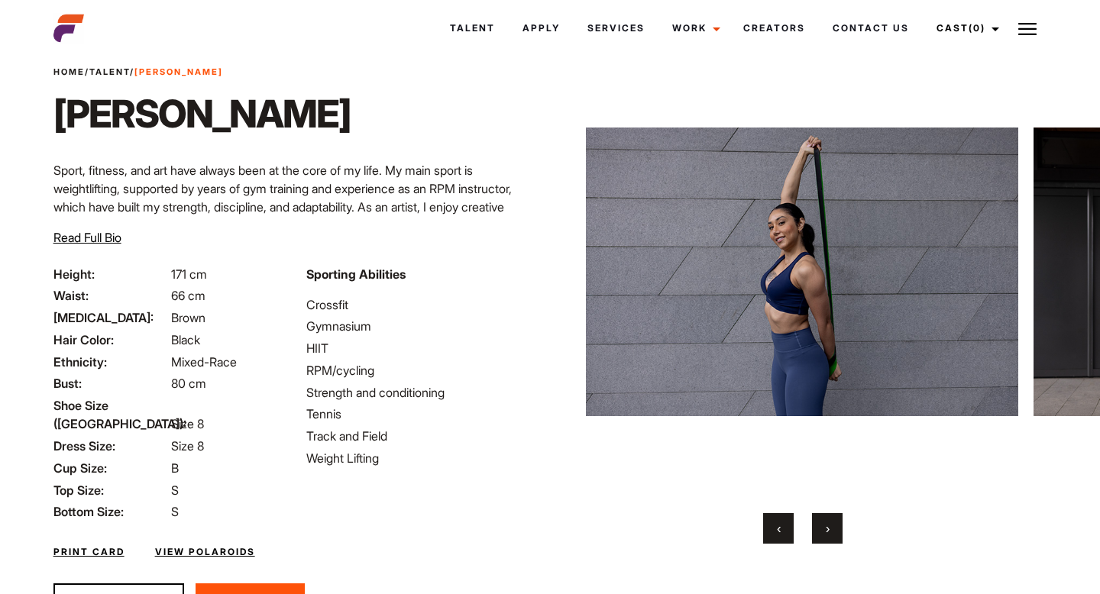
click at [830, 538] on button "›" at bounding box center [827, 528] width 31 height 31
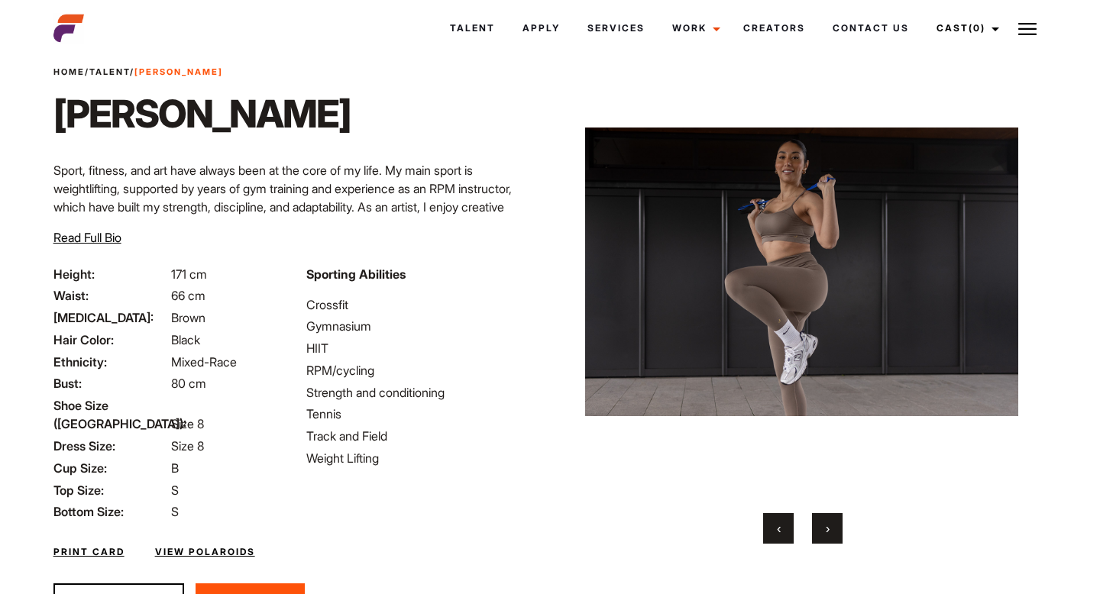
click at [830, 538] on button "›" at bounding box center [827, 528] width 31 height 31
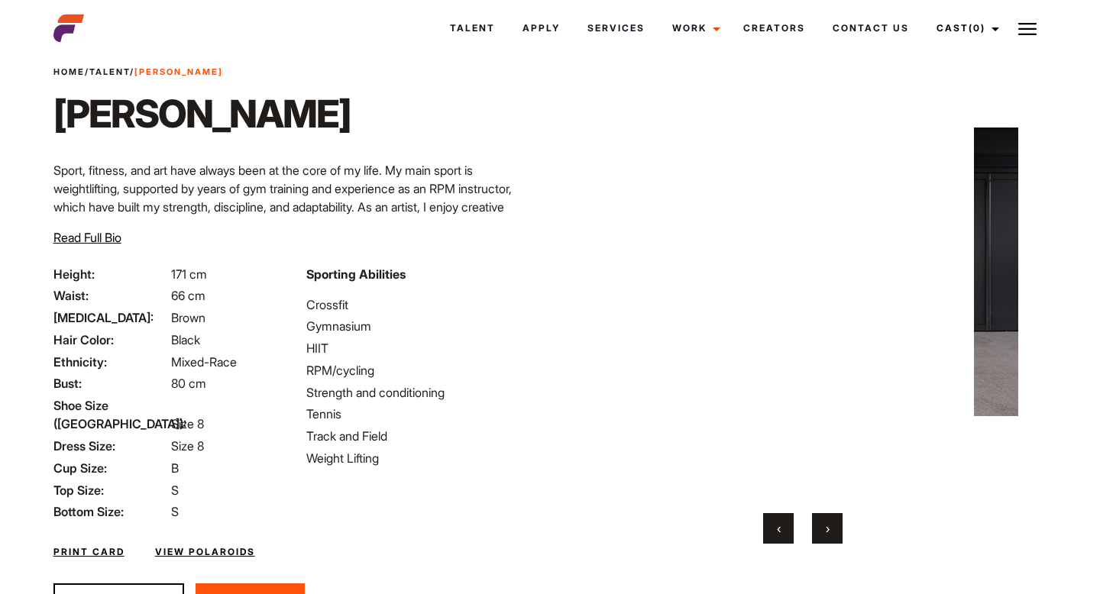
click at [830, 538] on button "›" at bounding box center [827, 528] width 31 height 31
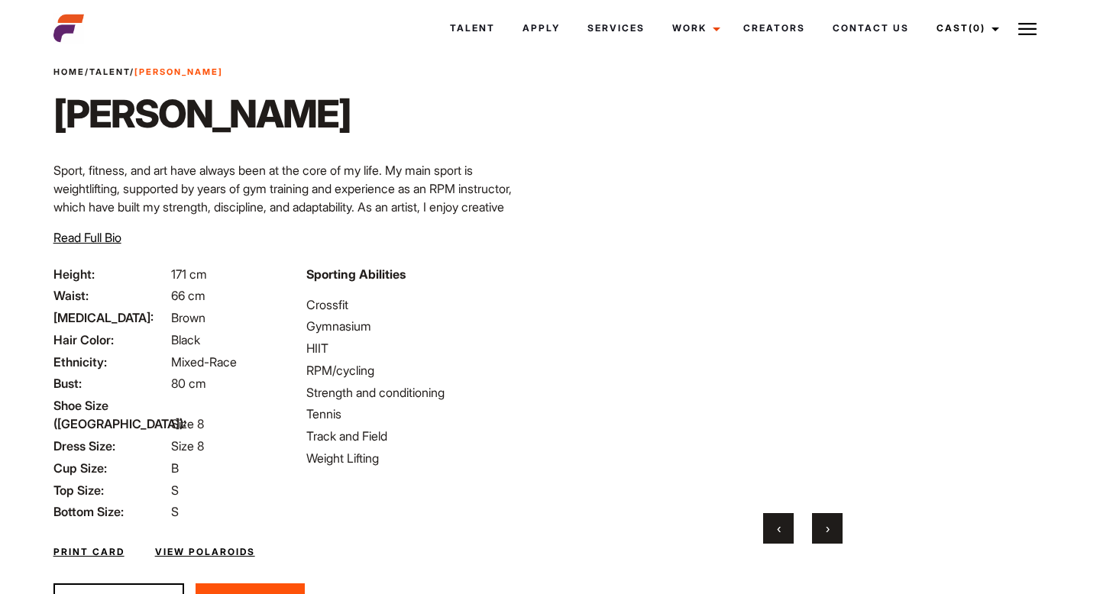
click at [830, 538] on button "›" at bounding box center [827, 528] width 31 height 31
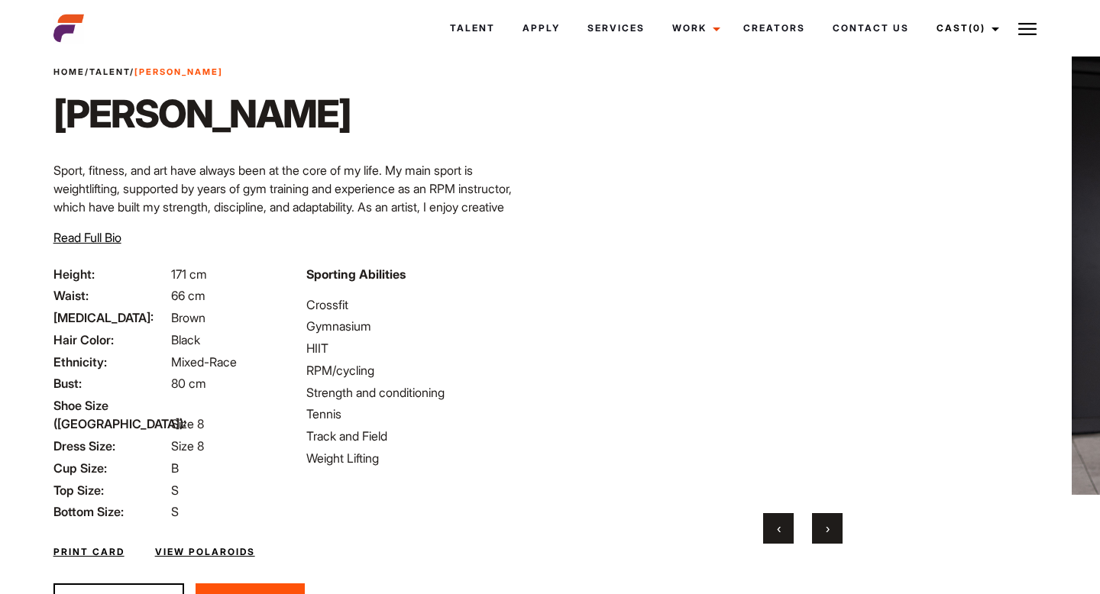
click at [779, 536] on button "‹" at bounding box center [778, 528] width 31 height 31
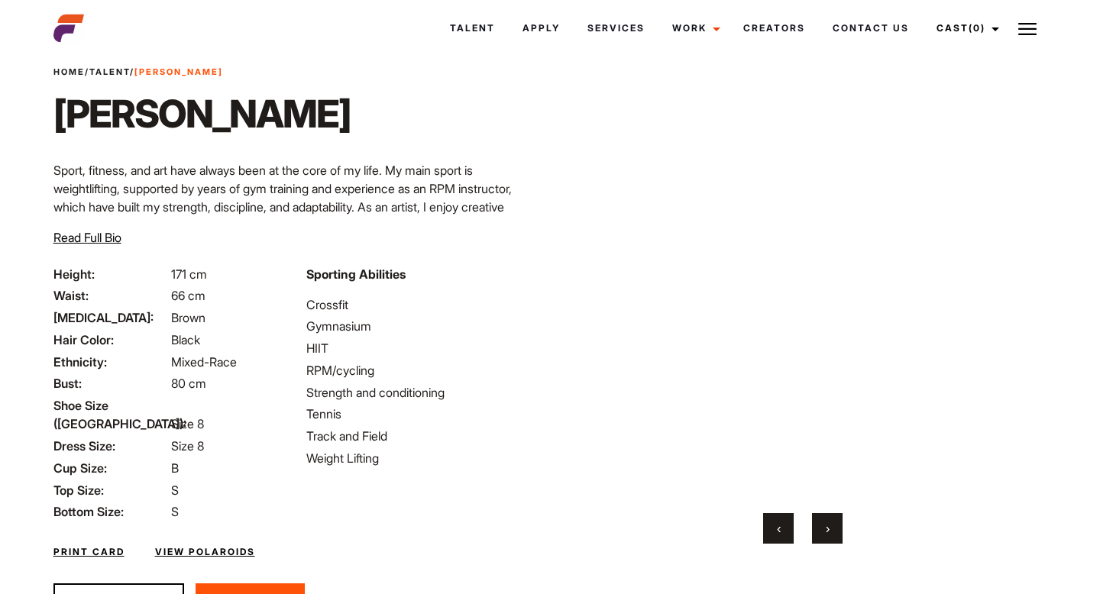
click at [779, 536] on button "‹" at bounding box center [778, 528] width 31 height 31
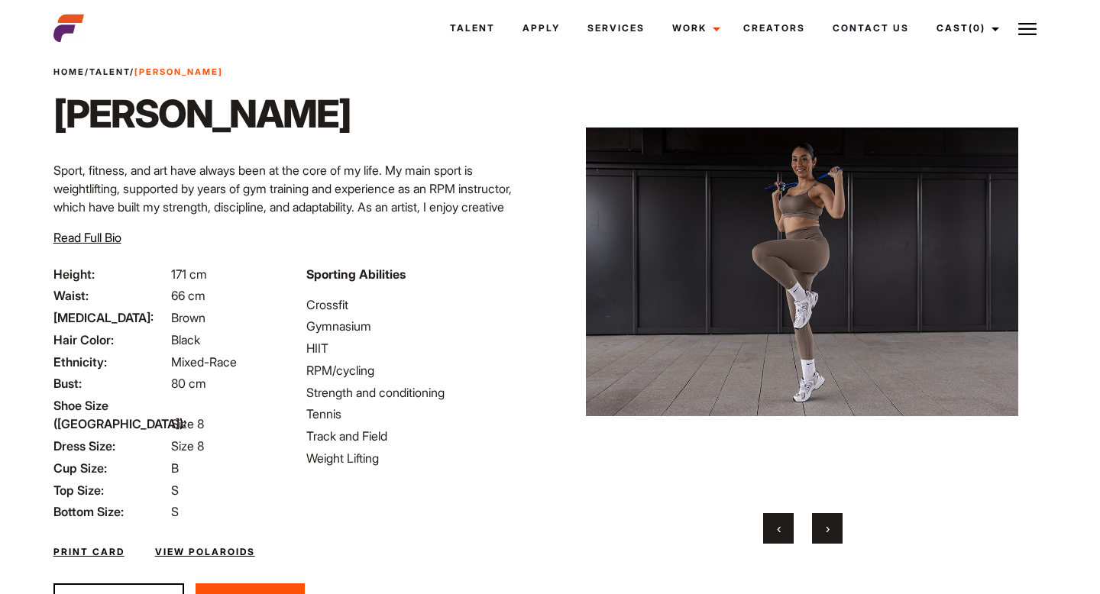
click at [840, 533] on button "›" at bounding box center [827, 528] width 31 height 31
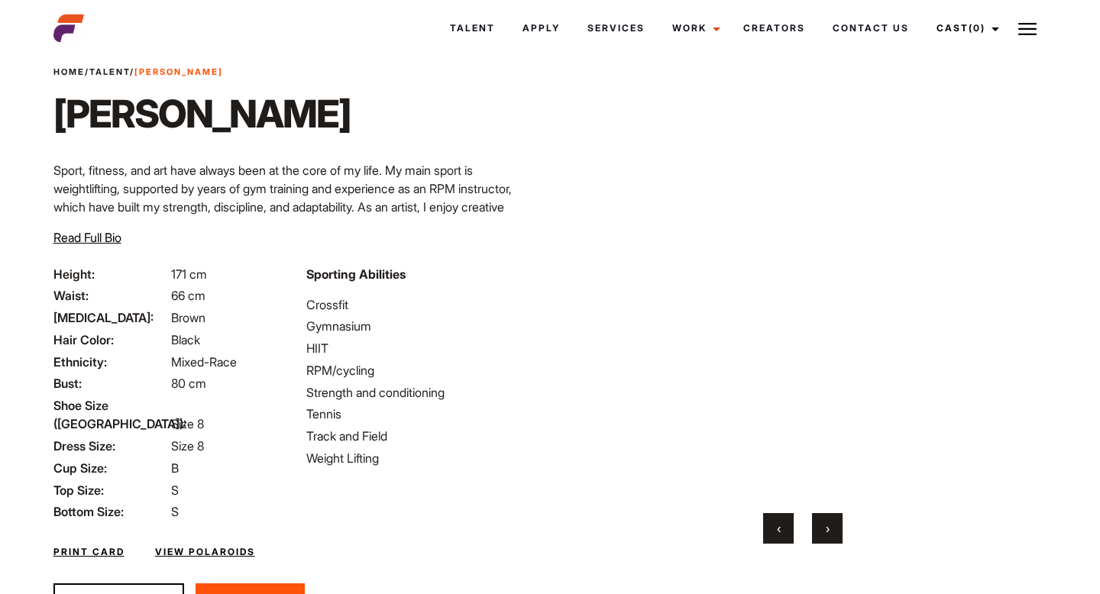
click at [840, 533] on button "›" at bounding box center [827, 528] width 31 height 31
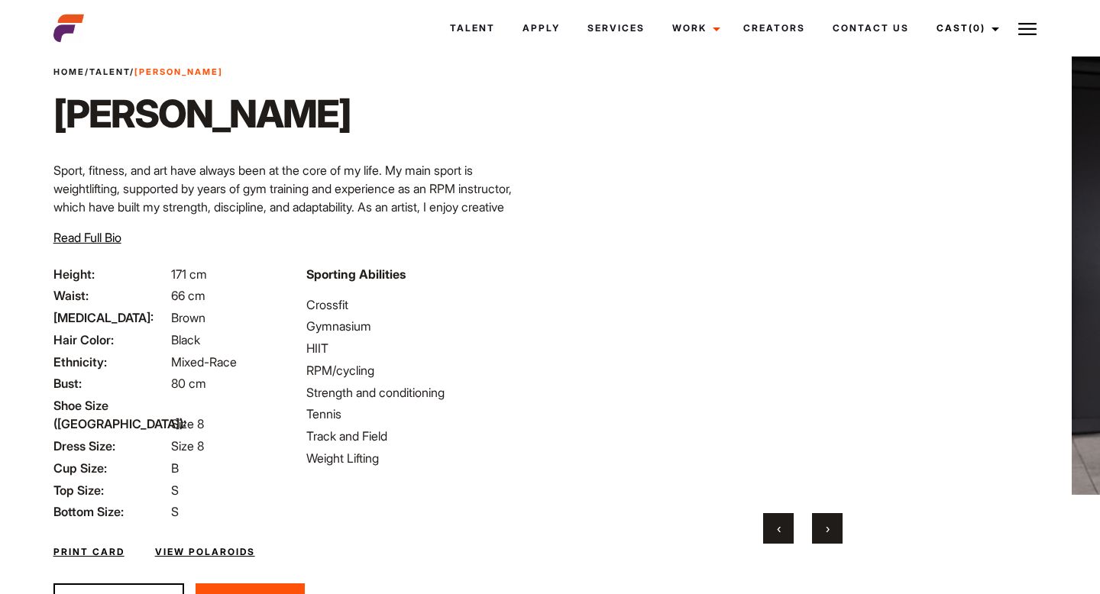
click at [840, 533] on button "›" at bounding box center [827, 528] width 31 height 31
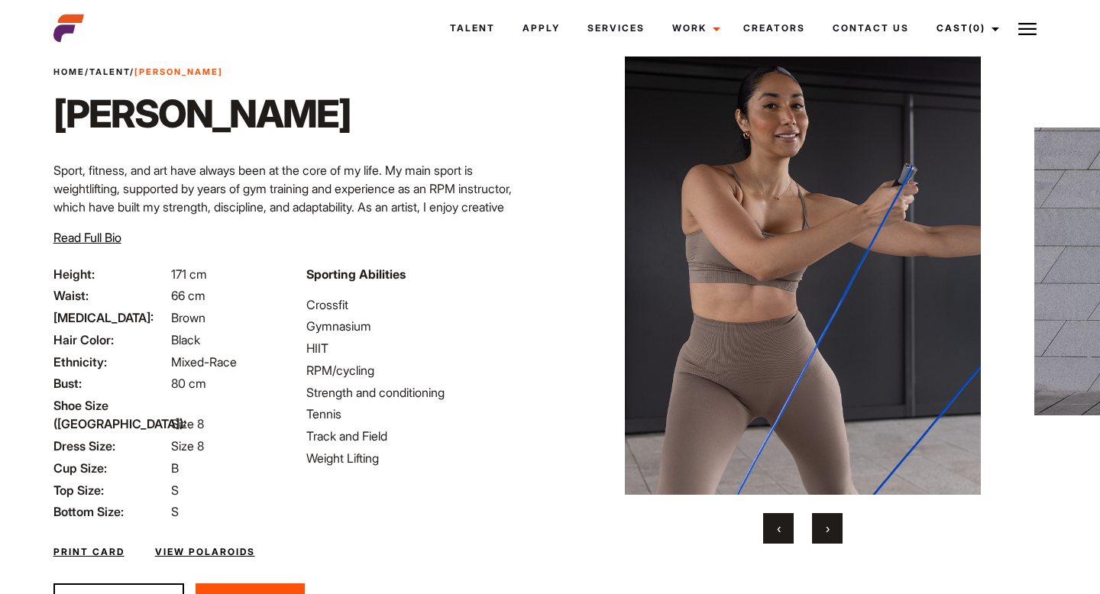
click at [840, 533] on button "›" at bounding box center [827, 528] width 31 height 31
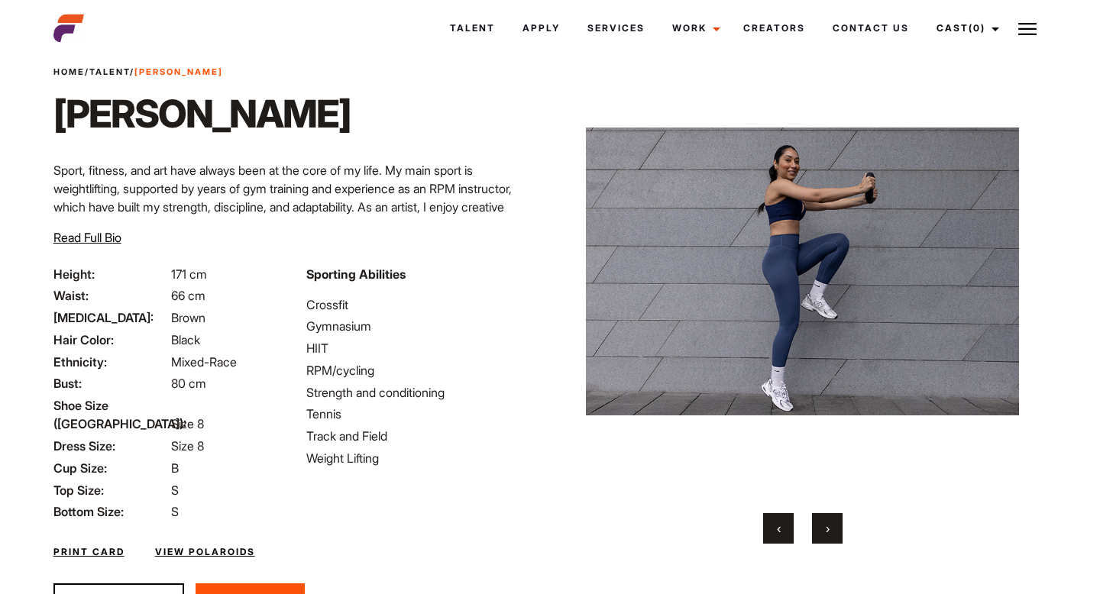
click at [840, 533] on button "›" at bounding box center [827, 528] width 31 height 31
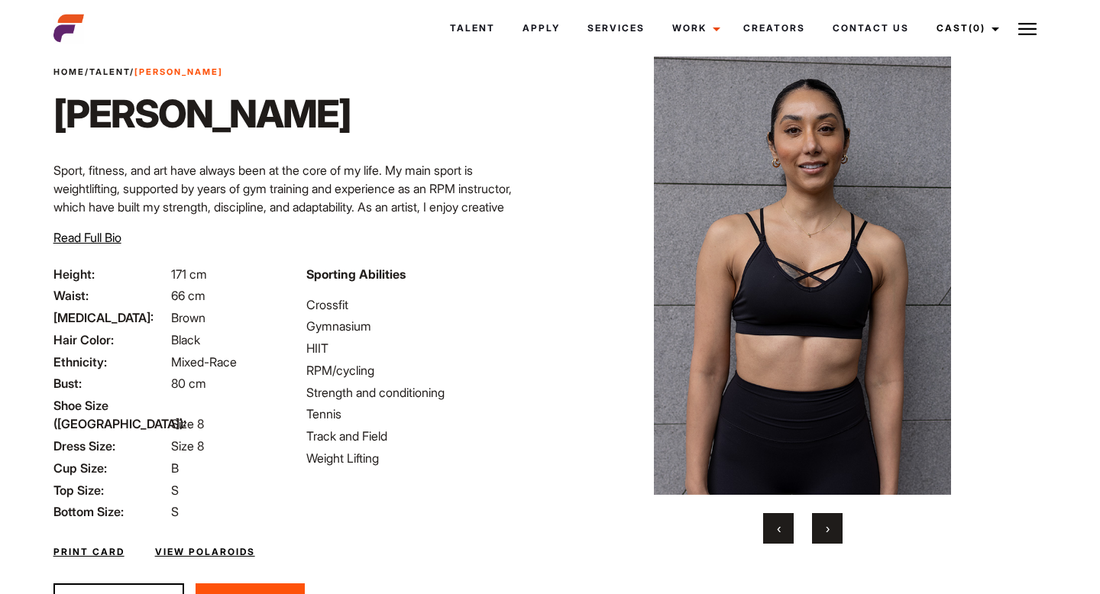
click at [840, 533] on button "›" at bounding box center [827, 528] width 31 height 31
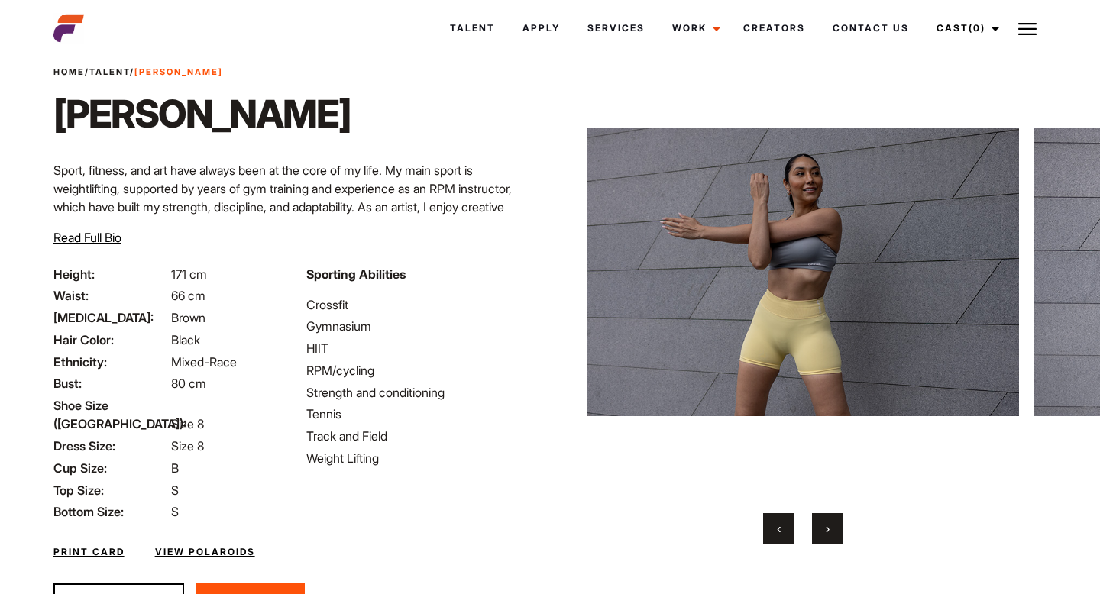
click at [840, 533] on button "›" at bounding box center [827, 528] width 31 height 31
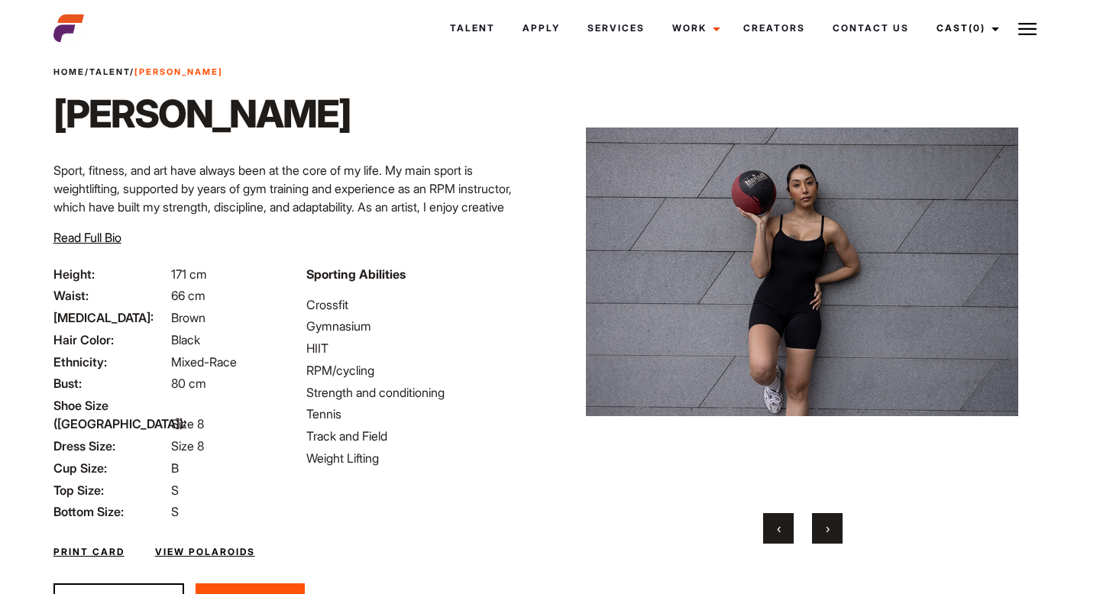
click at [840, 533] on button "›" at bounding box center [827, 528] width 31 height 31
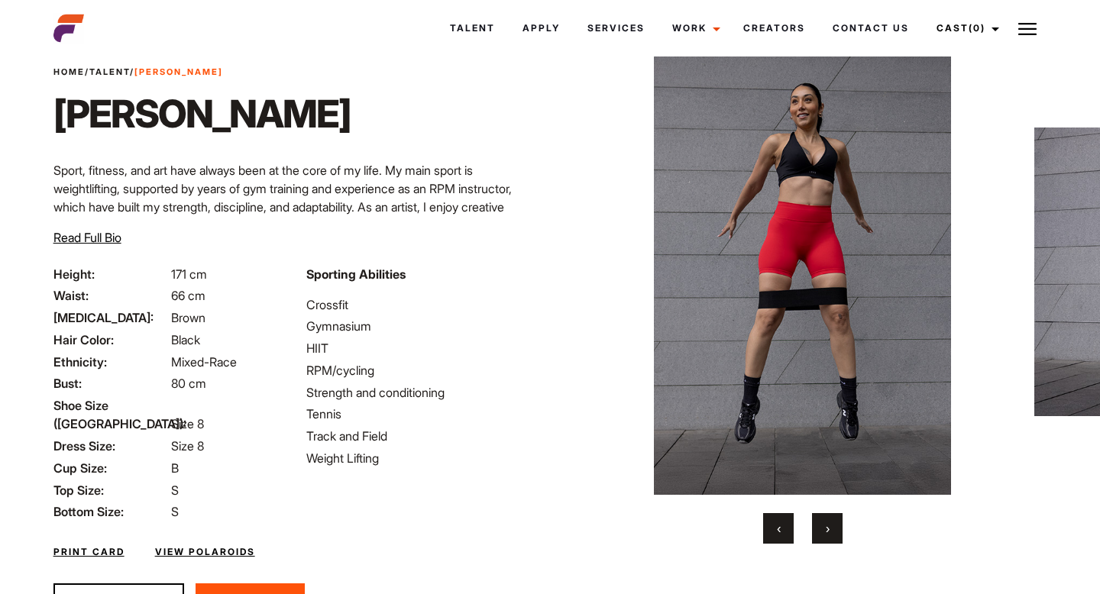
click at [789, 528] on button "‹" at bounding box center [778, 528] width 31 height 31
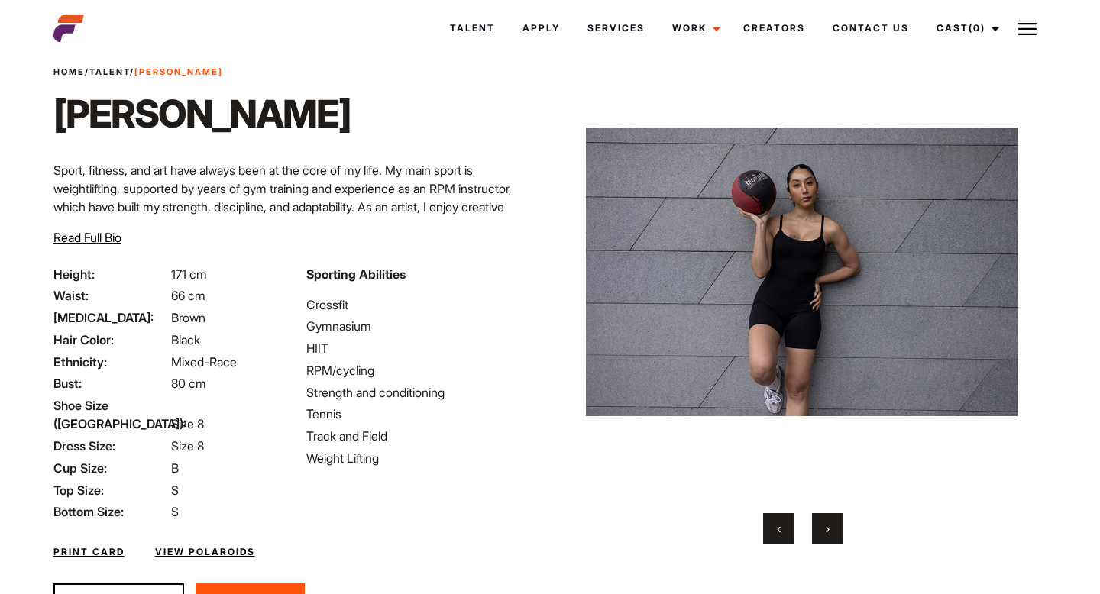
scroll to position [119, 0]
